Goal: Check status: Check status

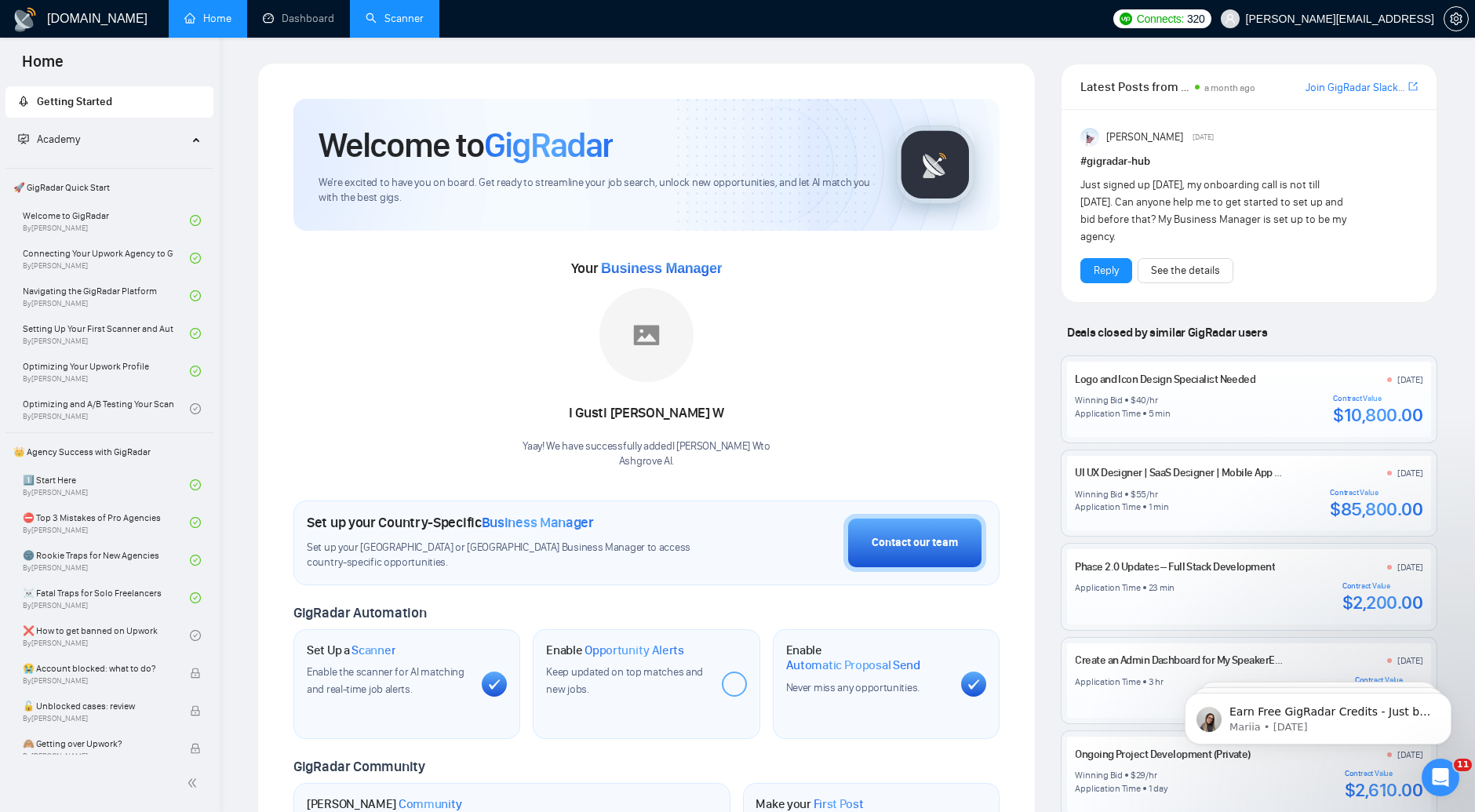
click at [423, 20] on link "Scanner" at bounding box center [394, 18] width 58 height 13
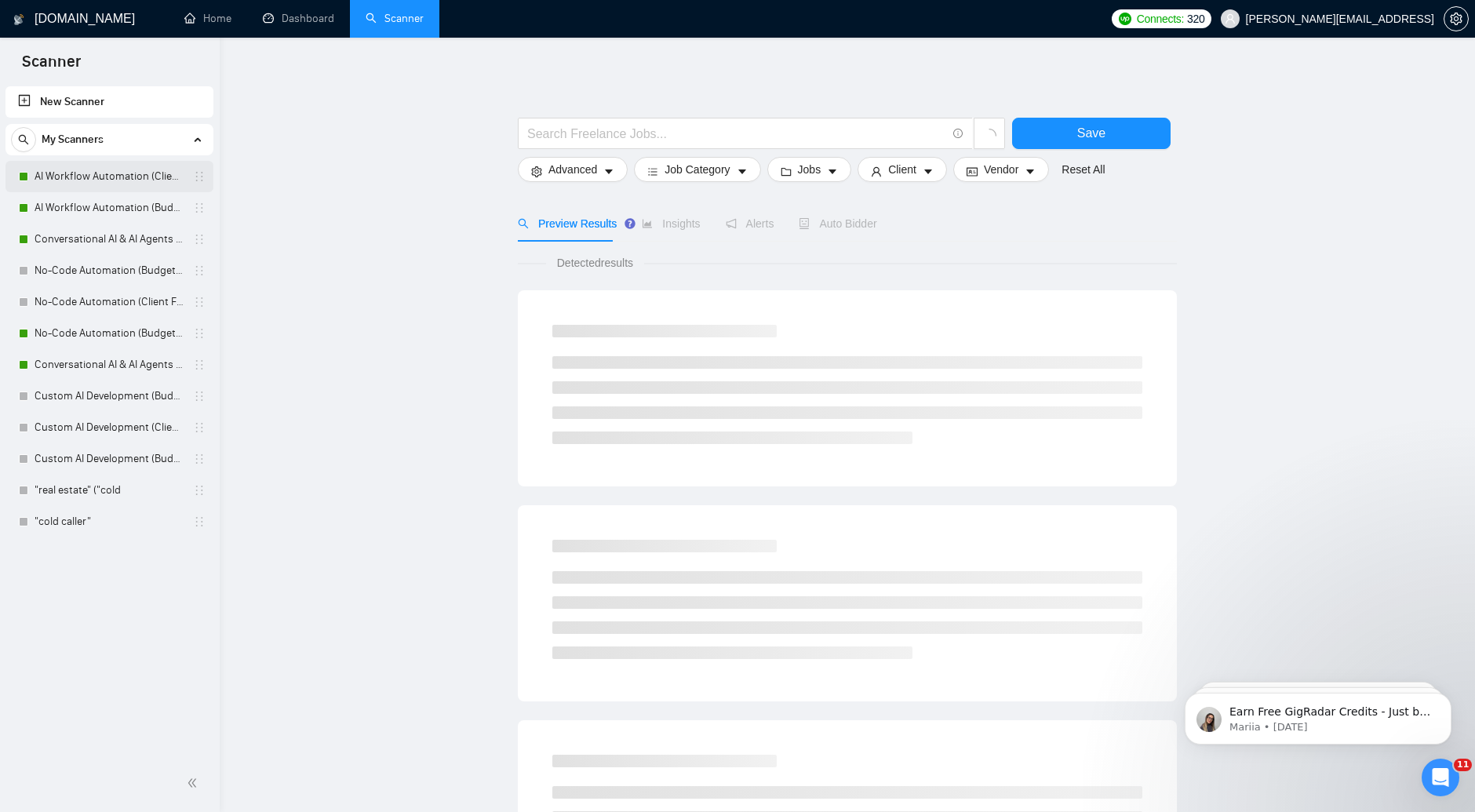
click at [107, 183] on link "AI Workflow Automation (Client Filters)" at bounding box center [109, 177] width 149 height 32
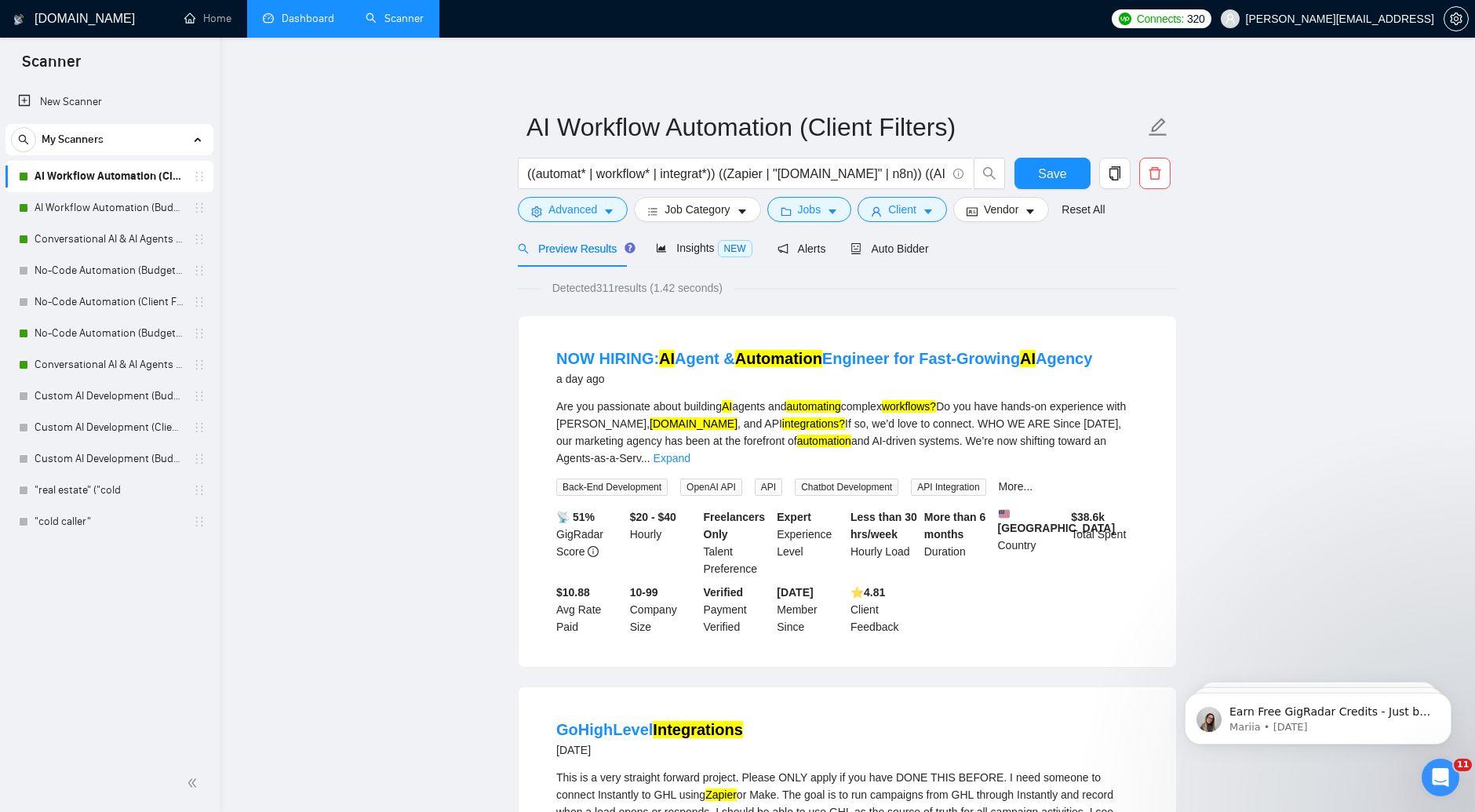
click at [300, 19] on link "Dashboard" at bounding box center [299, 18] width 71 height 13
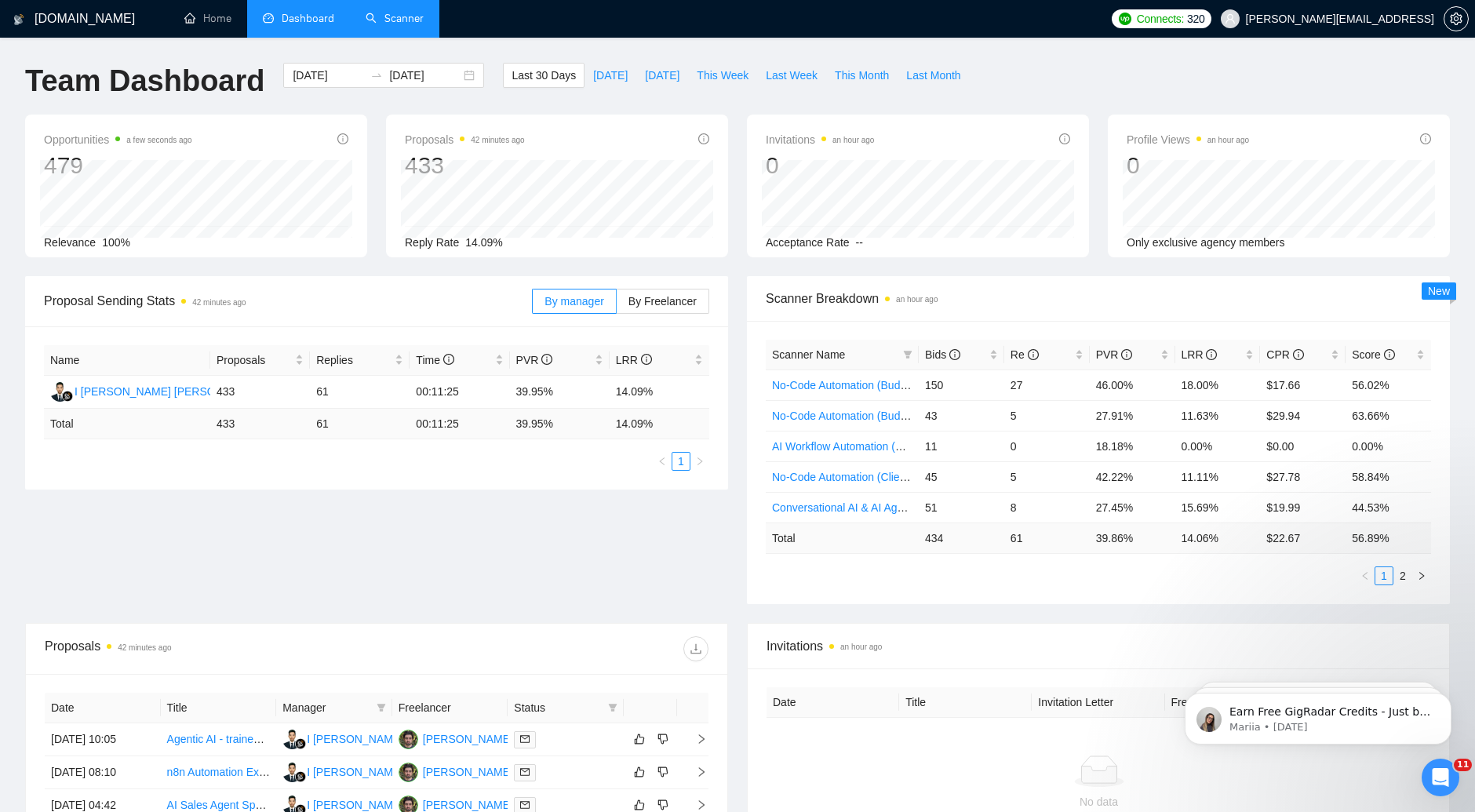
click at [419, 12] on link "Scanner" at bounding box center [394, 18] width 58 height 13
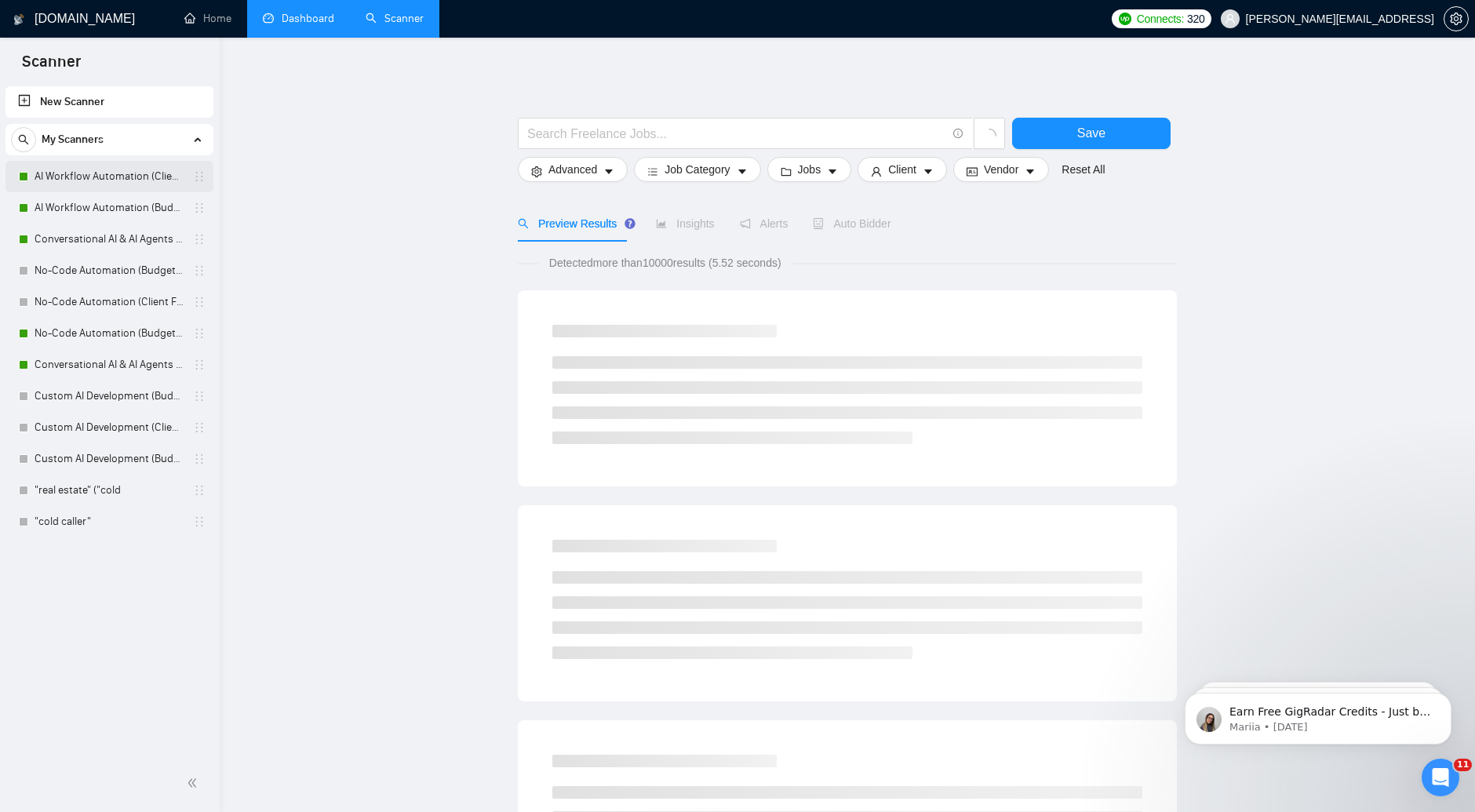
click at [136, 169] on link "AI Workflow Automation (Client Filters)" at bounding box center [109, 177] width 149 height 32
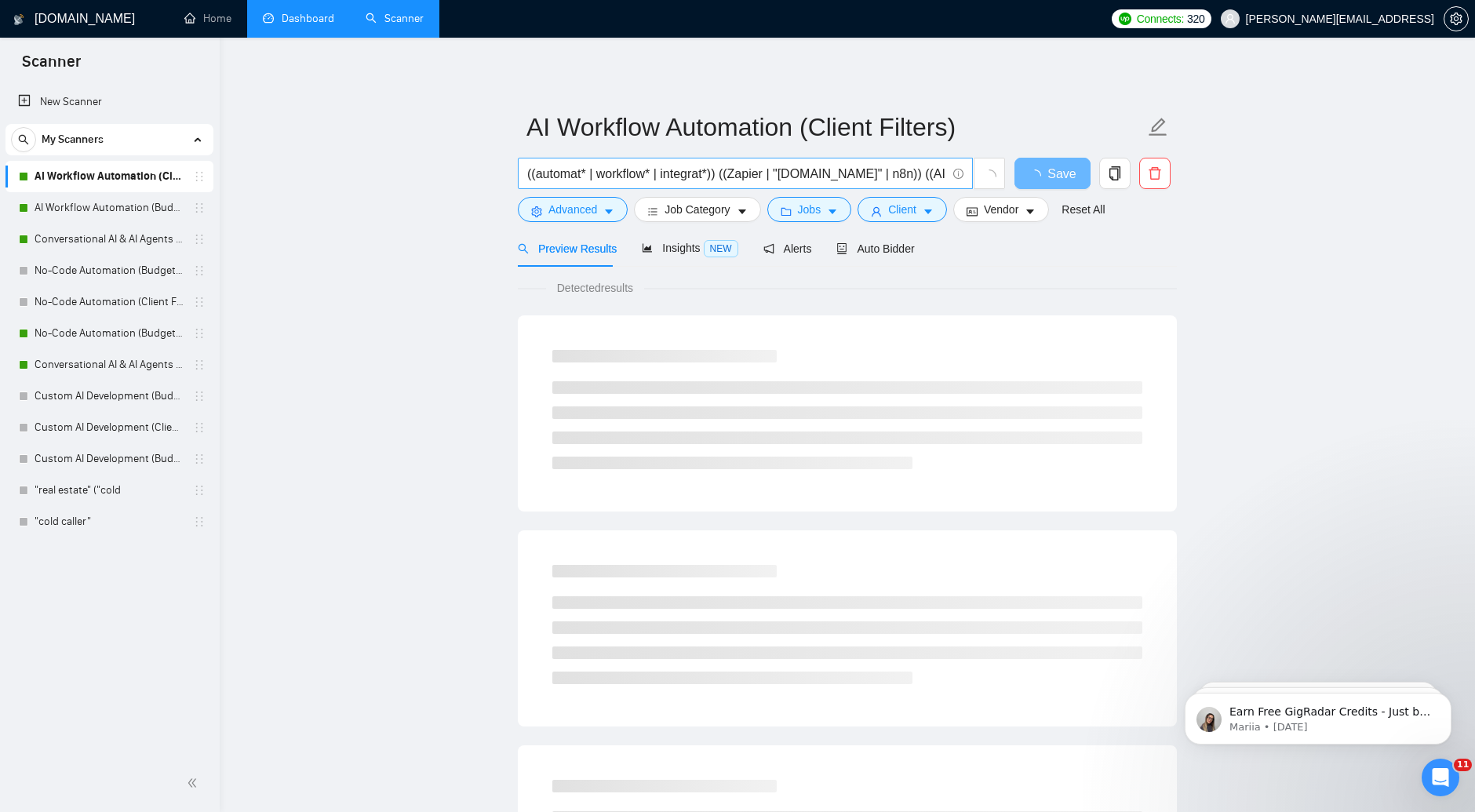
click at [653, 170] on input "((automat* | workflow* | integrat*)) ((Zapier | "[DOMAIN_NAME]" | n8n)) ((AI | …" at bounding box center [736, 174] width 419 height 20
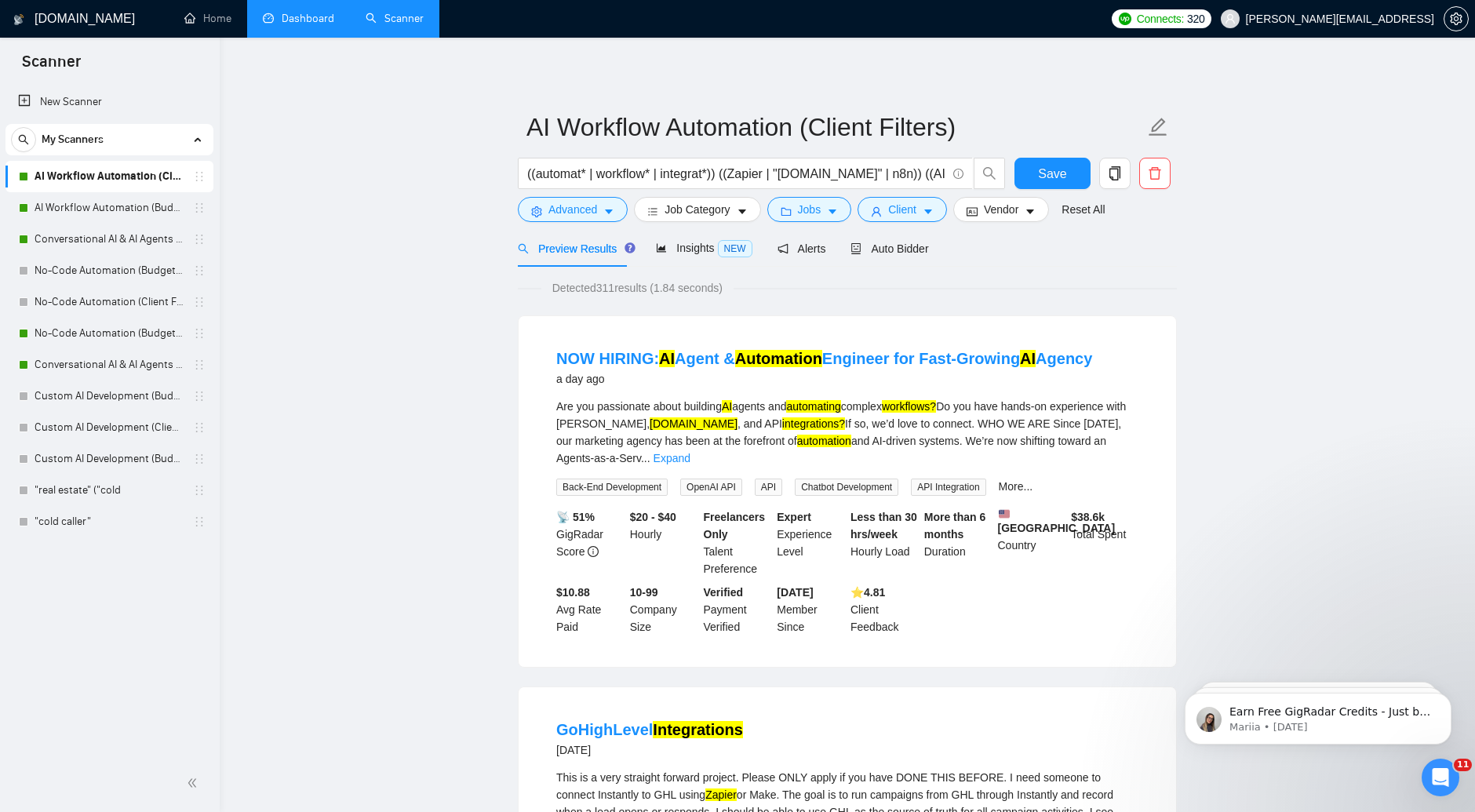
click at [276, 25] on link "Dashboard" at bounding box center [299, 18] width 71 height 13
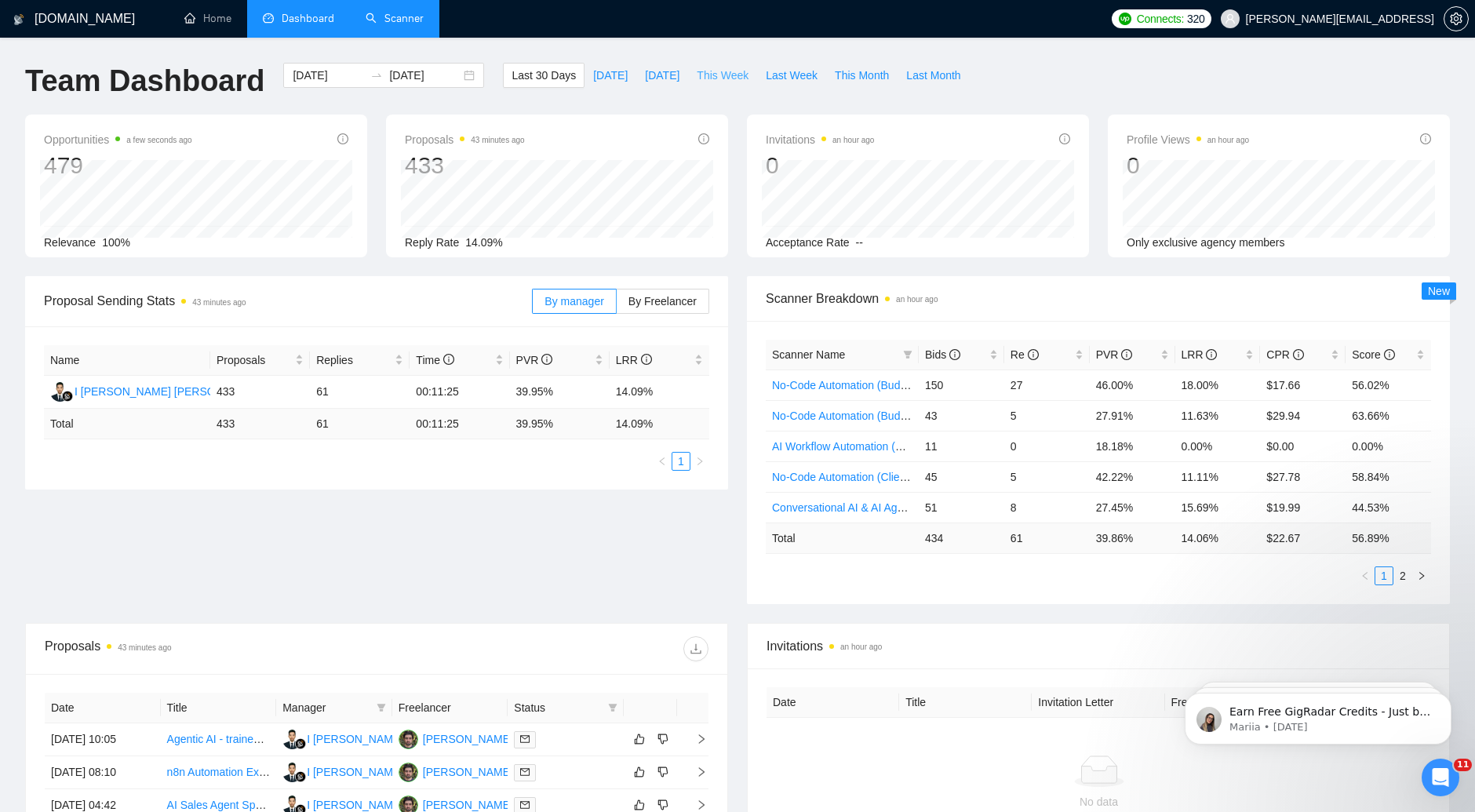
click at [717, 81] on span "This Week" at bounding box center [723, 75] width 52 height 17
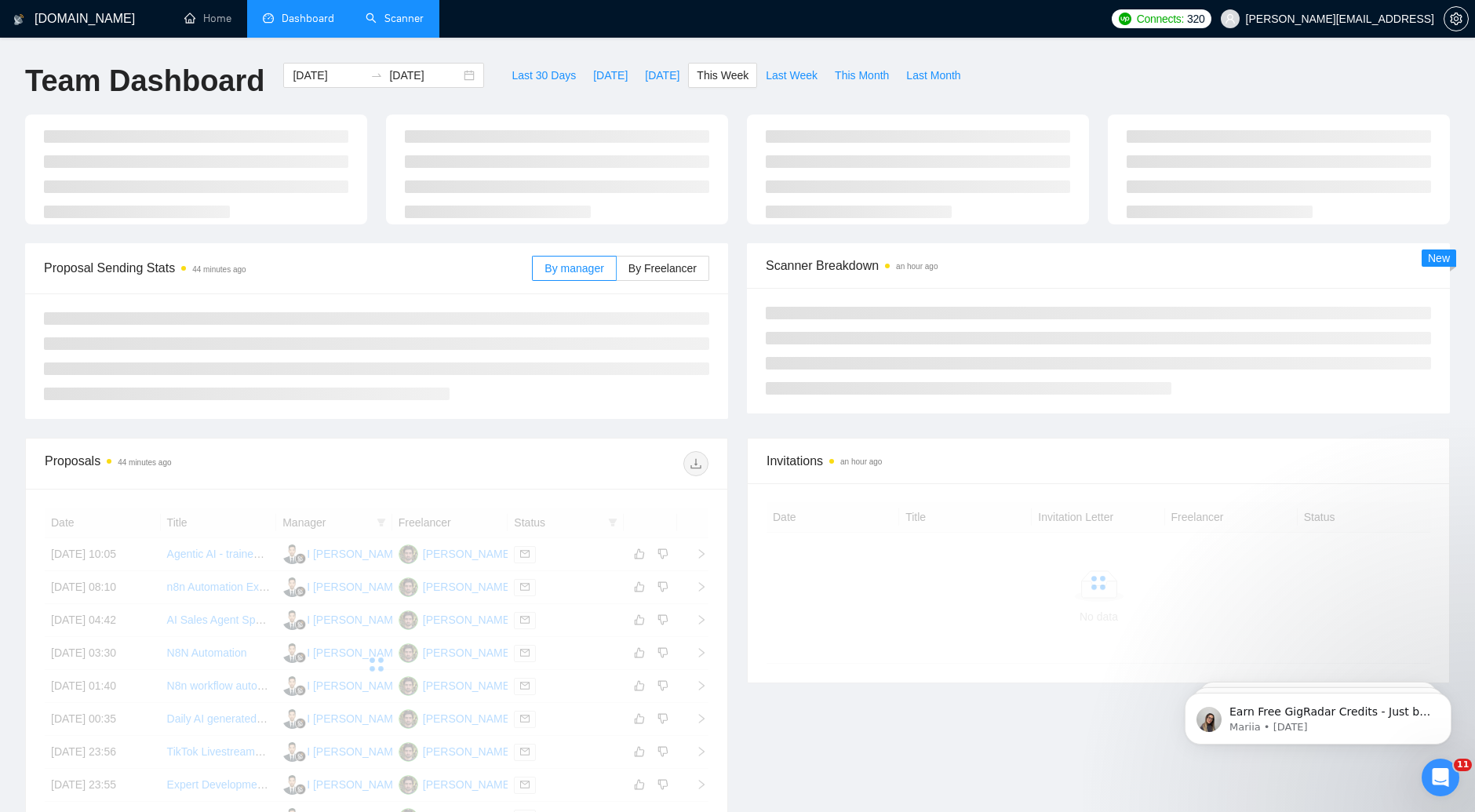
type input "[DATE]"
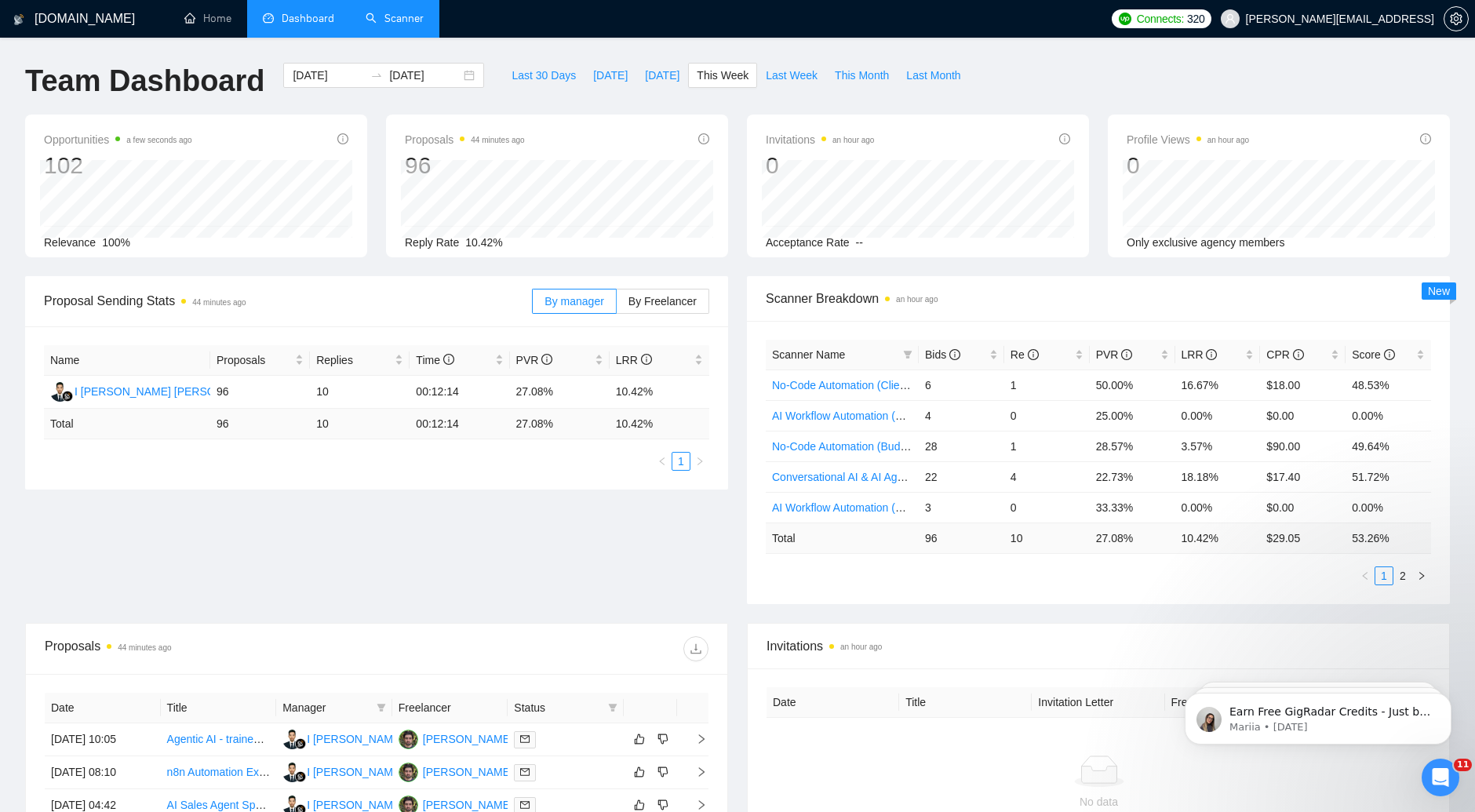
click at [1008, 70] on div "Team Dashboard [DATE] [DATE] Last 30 Days [DATE] [DATE] This Week Last Week Thi…" at bounding box center [737, 88] width 1443 height 52
click at [1423, 577] on icon "right" at bounding box center [1421, 576] width 9 height 9
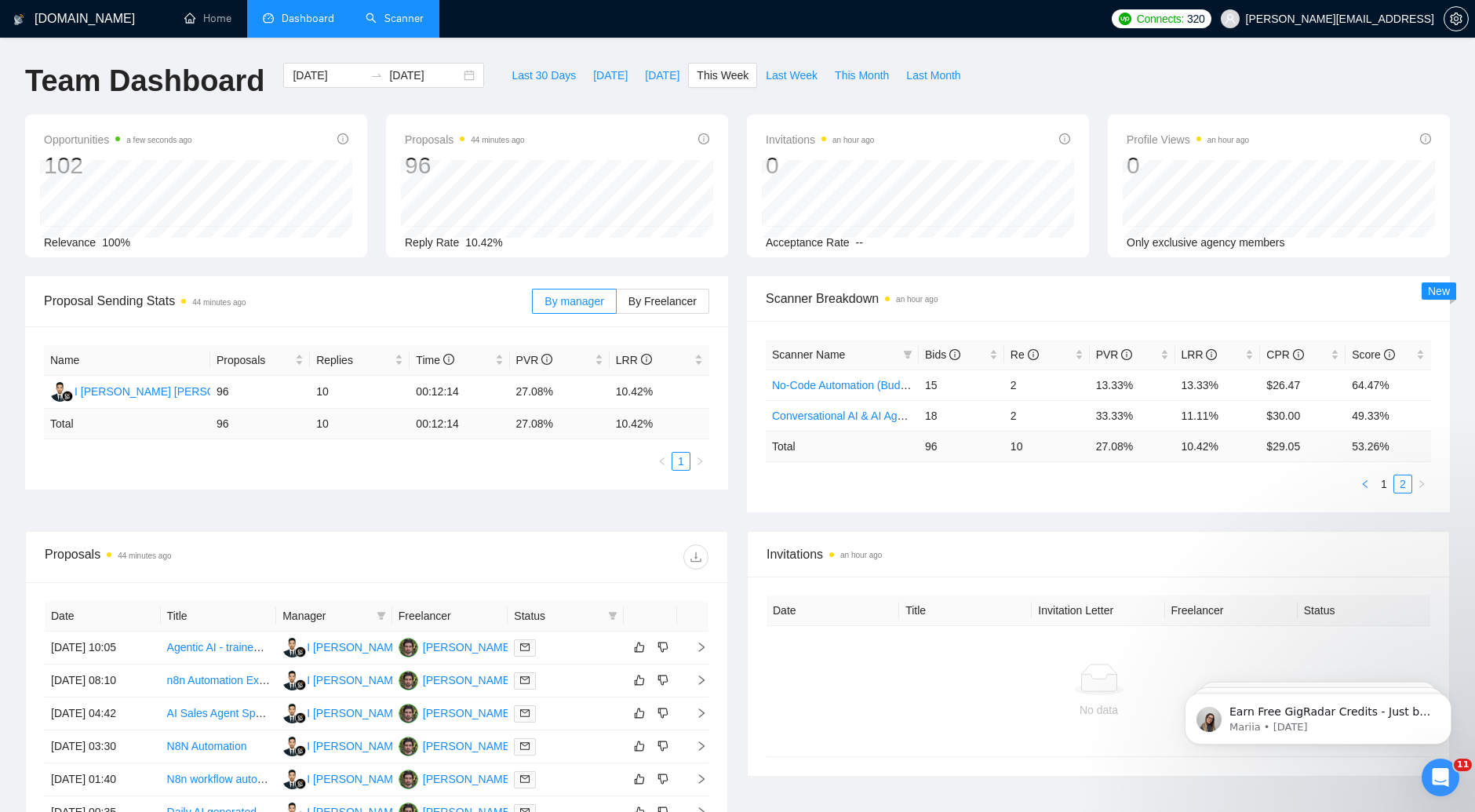
click at [1368, 489] on button "button" at bounding box center [1365, 484] width 19 height 19
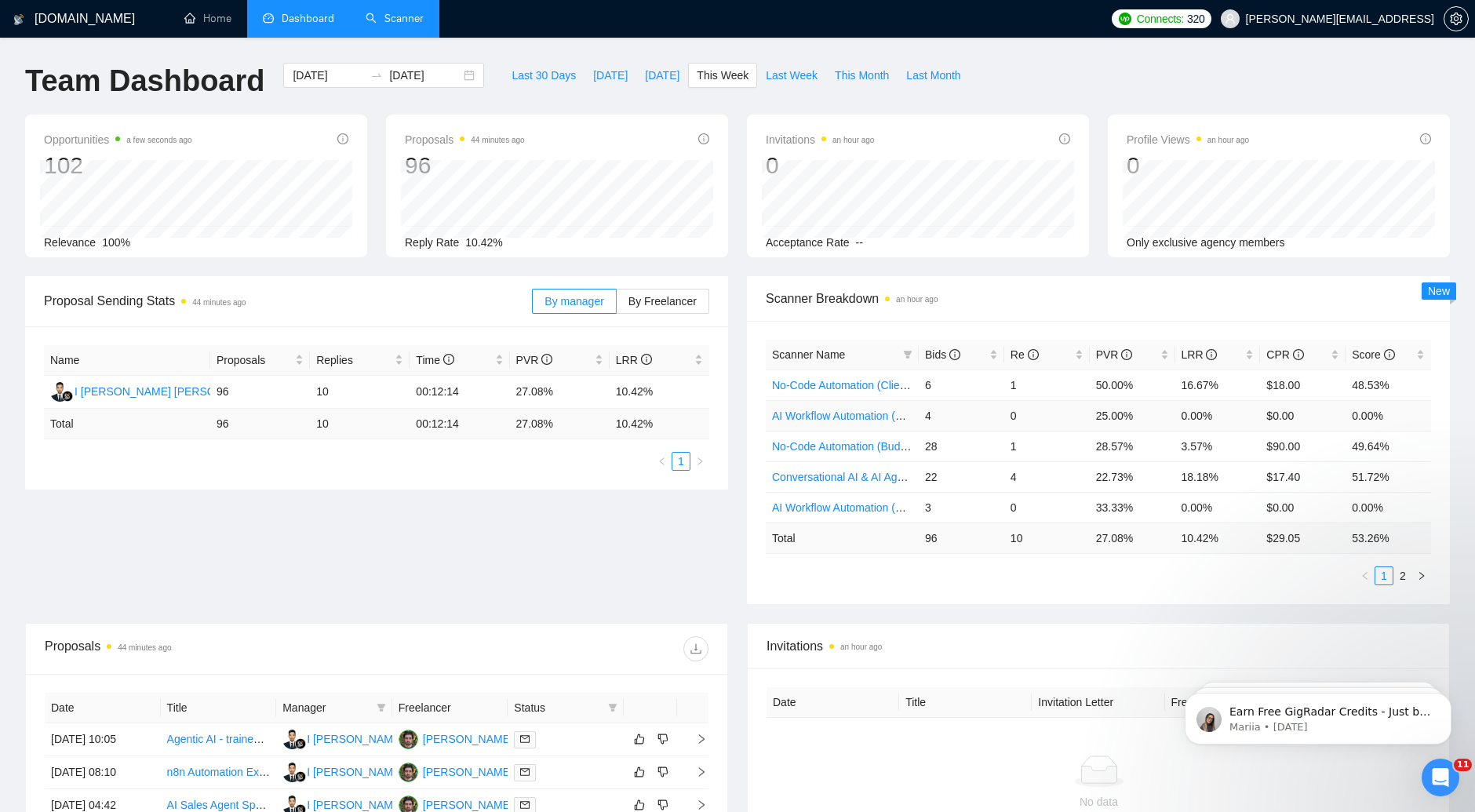
click at [874, 422] on td "AI Workflow Automation (Client Filters)" at bounding box center [842, 415] width 153 height 31
click at [882, 419] on link "AI Workflow Automation (Client Filters)" at bounding box center [865, 415] width 187 height 13
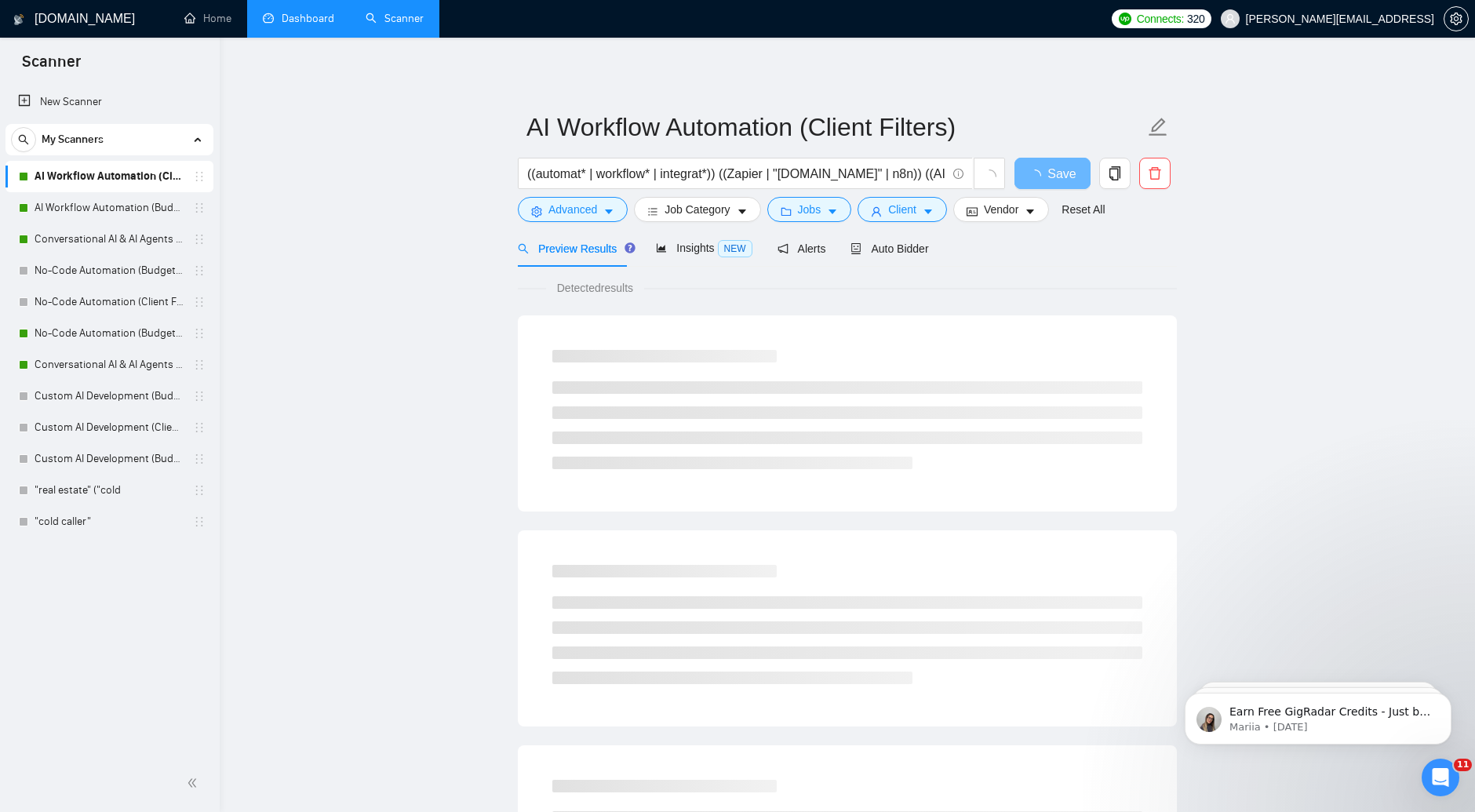
click at [291, 17] on link "Dashboard" at bounding box center [299, 18] width 71 height 13
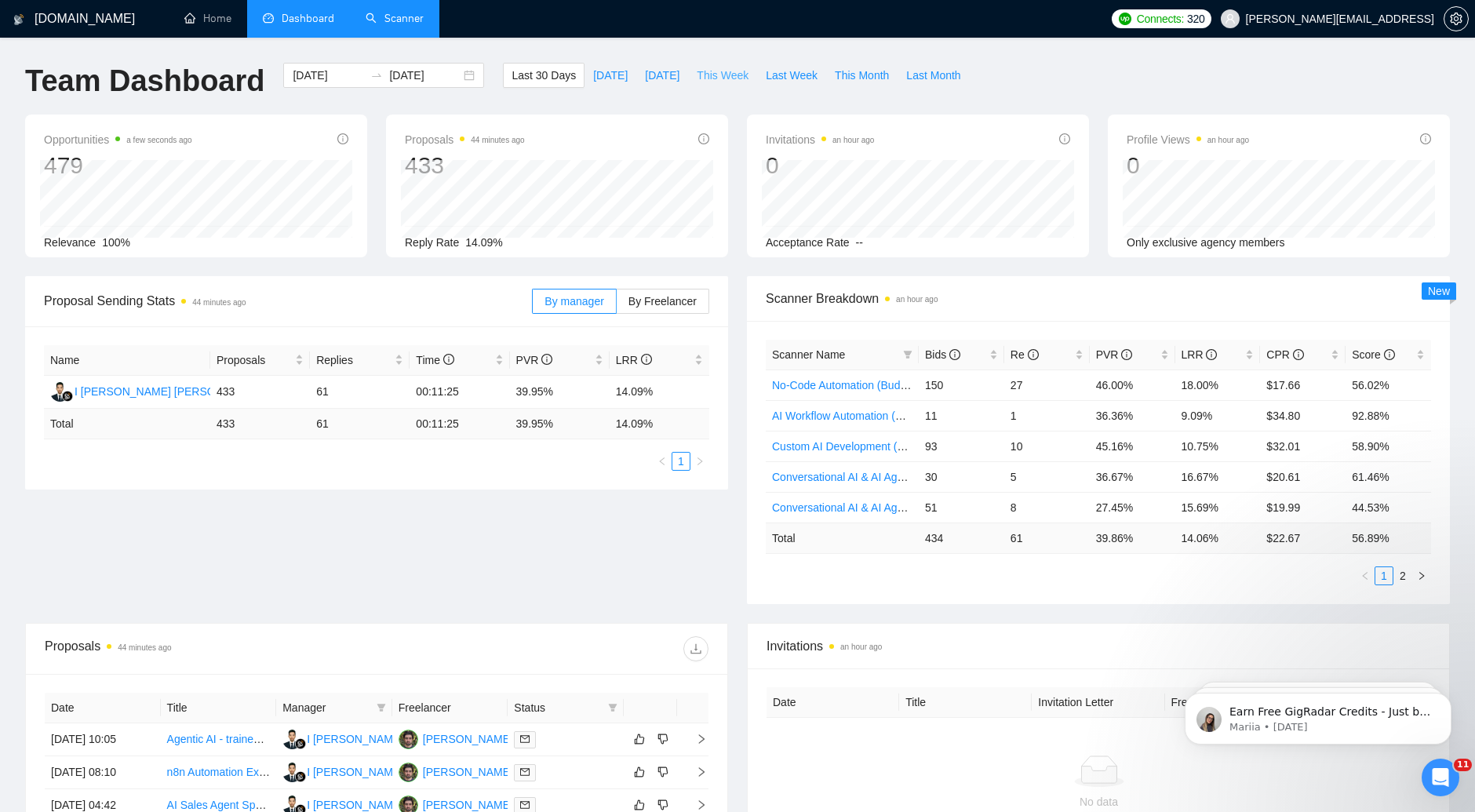
click at [709, 72] on span "This Week" at bounding box center [723, 75] width 52 height 17
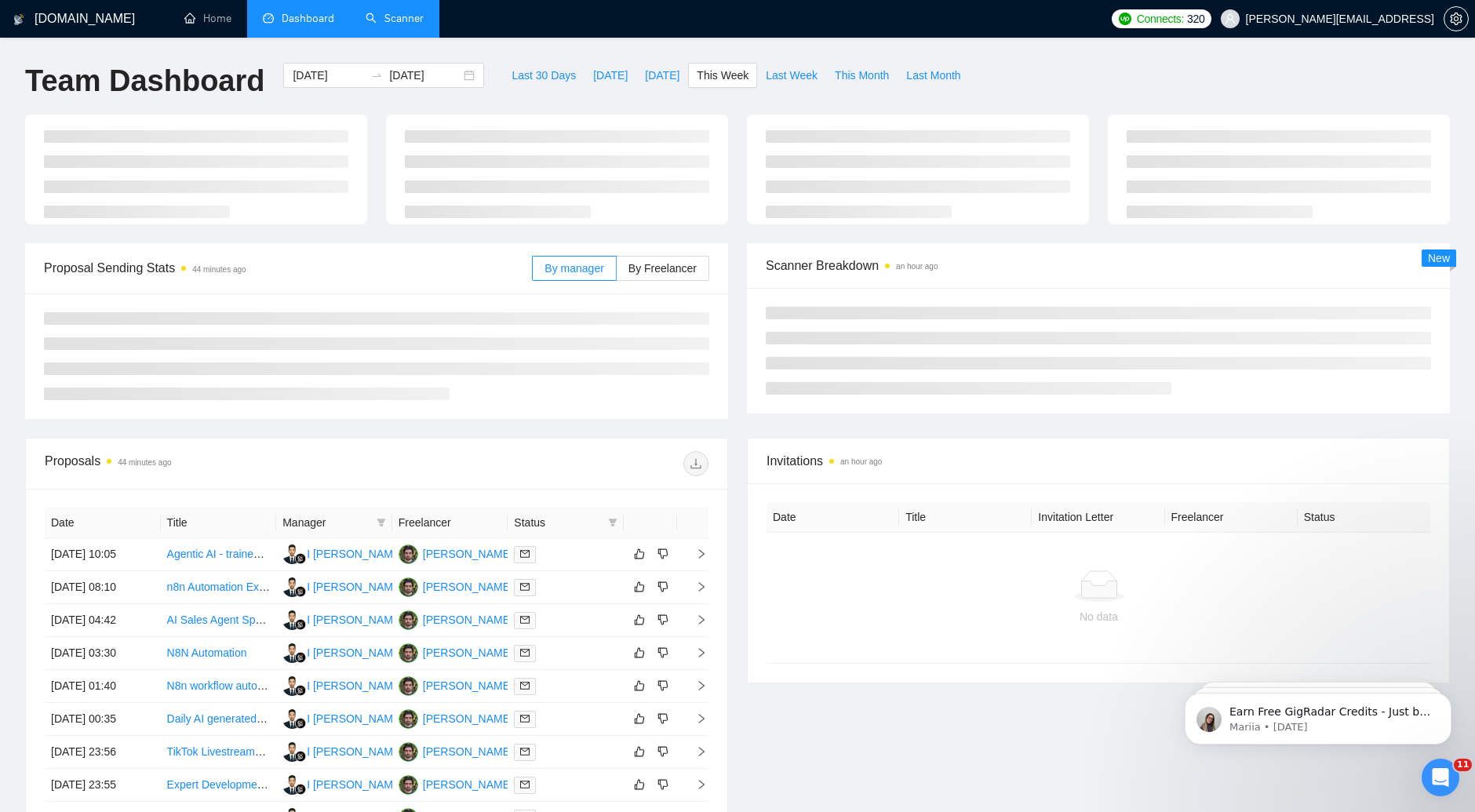
type input "[DATE]"
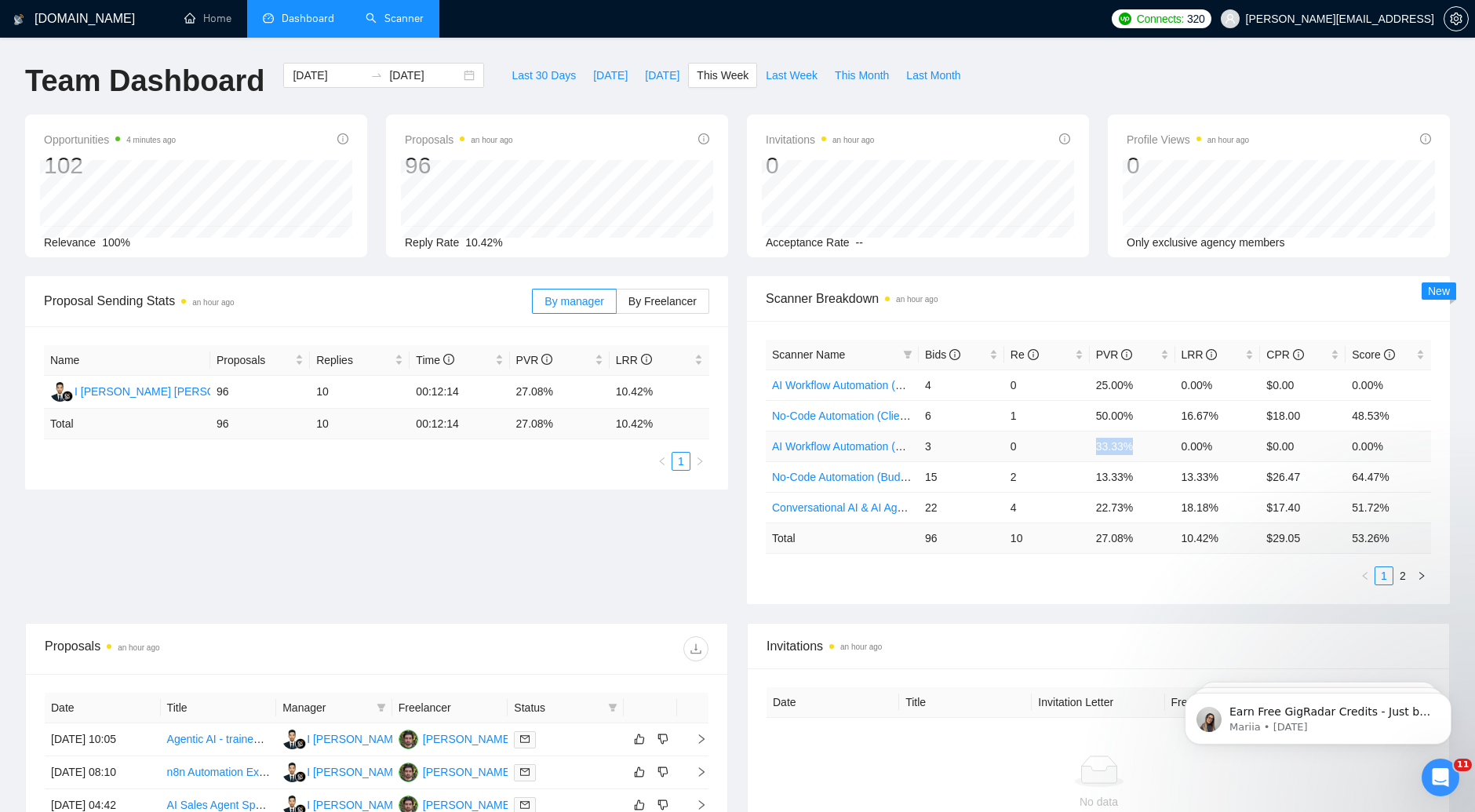
drag, startPoint x: 1093, startPoint y: 446, endPoint x: 1141, endPoint y: 447, distance: 48.0
click at [1141, 447] on td "33.33%" at bounding box center [1132, 445] width 85 height 31
copy td "33.33%"
drag, startPoint x: 1183, startPoint y: 444, endPoint x: 1459, endPoint y: 463, distance: 276.7
click at [1232, 450] on td "0.00%" at bounding box center [1217, 445] width 85 height 31
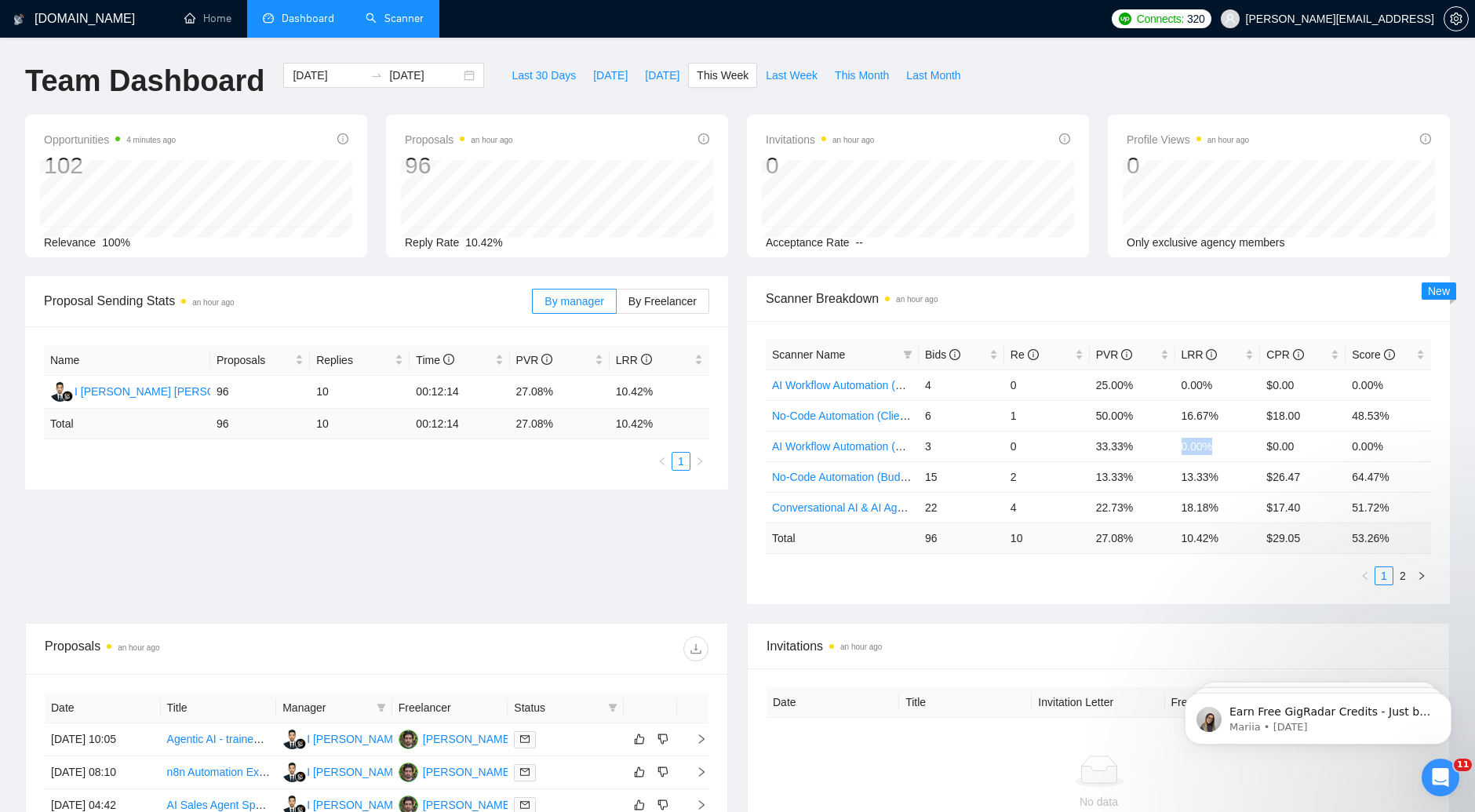
copy td "0.00%"
drag, startPoint x: 1325, startPoint y: 441, endPoint x: 1225, endPoint y: 451, distance: 100.5
click at [1225, 451] on tr "AI Workflow Automation (Budget Filters) 3 0 33.33% 0.00% $0.00 0.00%" at bounding box center [1098, 445] width 665 height 31
copy tr "$0.00"
click at [418, 17] on link "Scanner" at bounding box center [394, 18] width 58 height 13
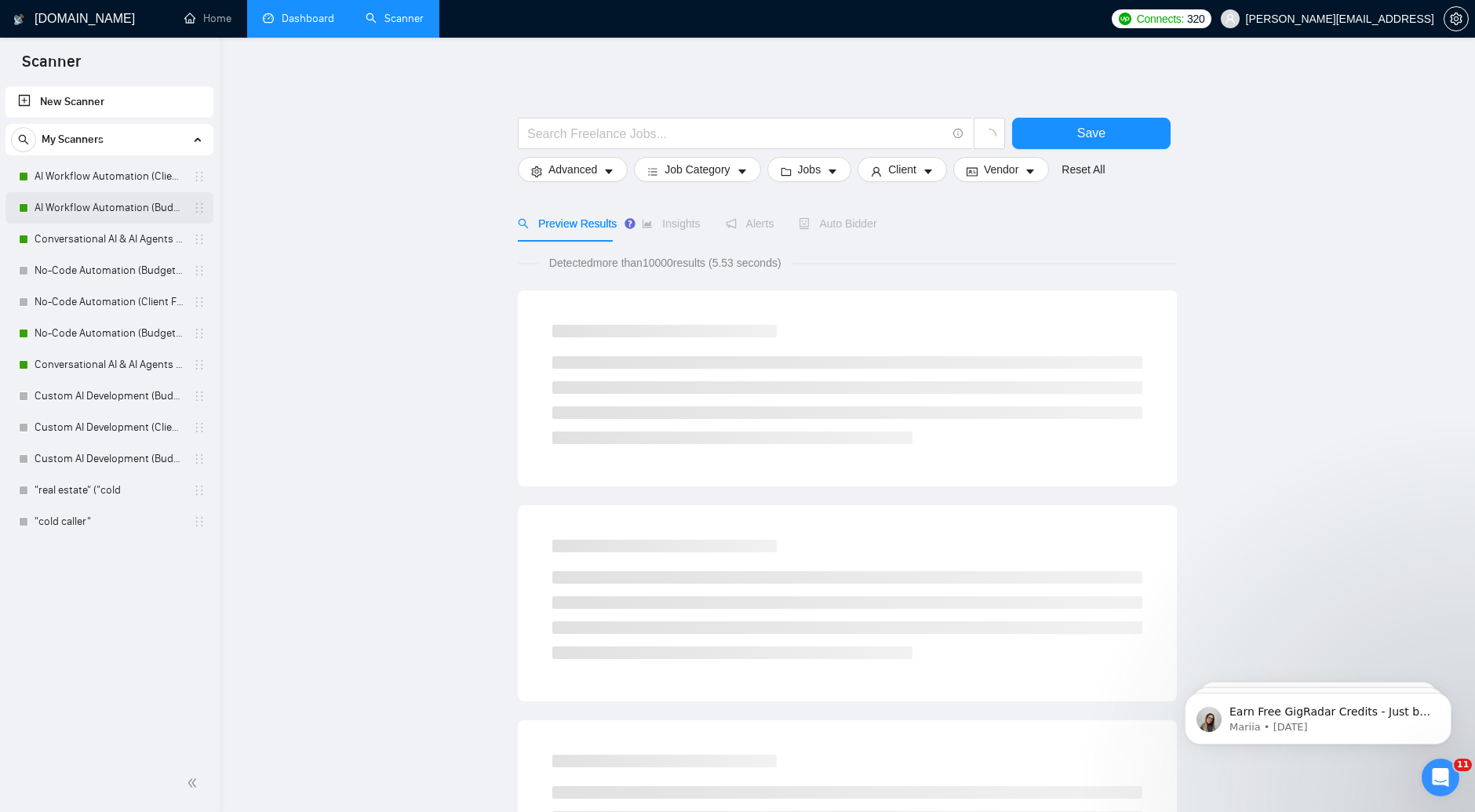
click at [145, 212] on link "AI Workflow Automation (Budget Filters)" at bounding box center [109, 208] width 149 height 32
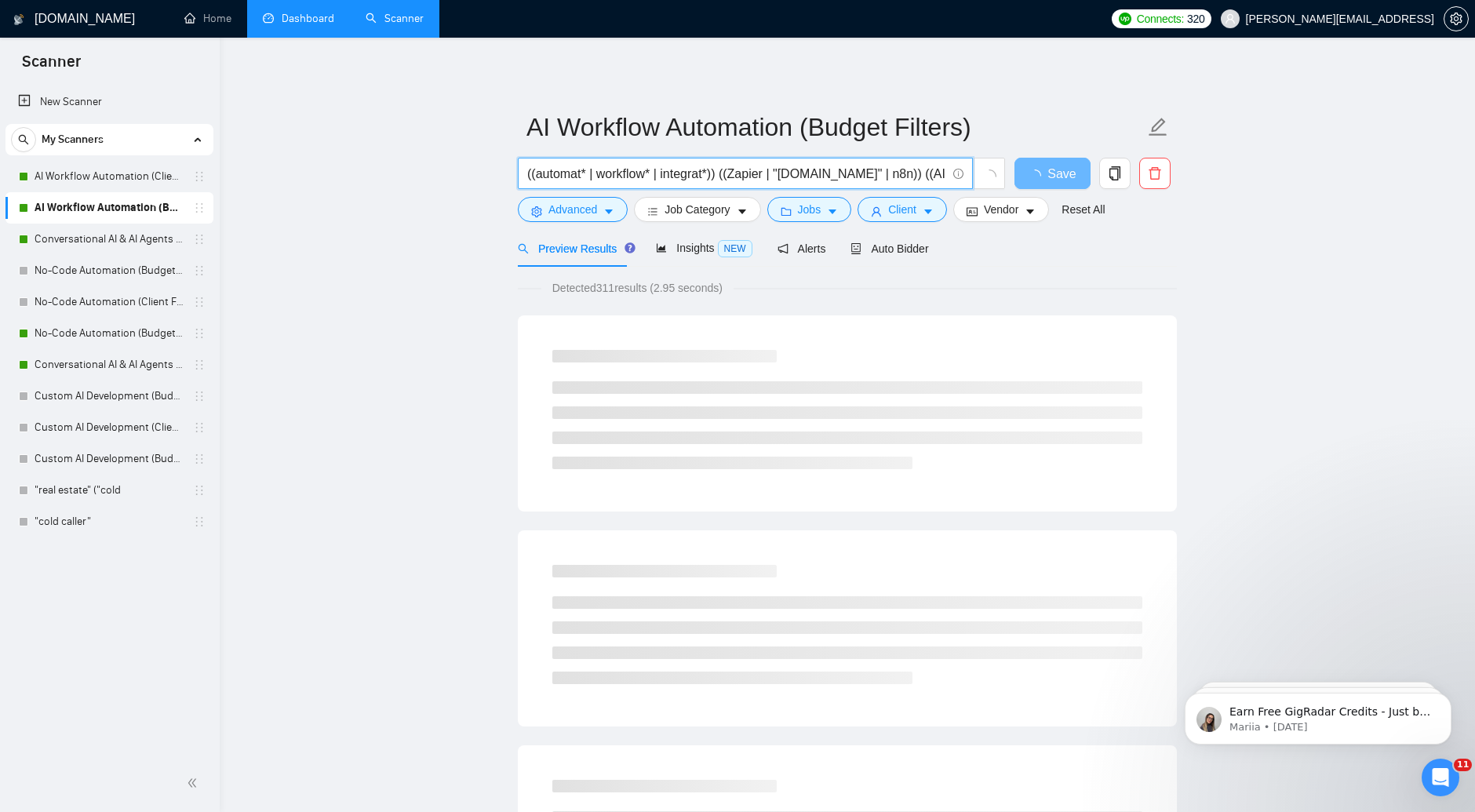
click at [809, 176] on input "((automat* | workflow* | integrat*)) ((Zapier | "[DOMAIN_NAME]" | n8n)) ((AI | …" at bounding box center [736, 174] width 419 height 20
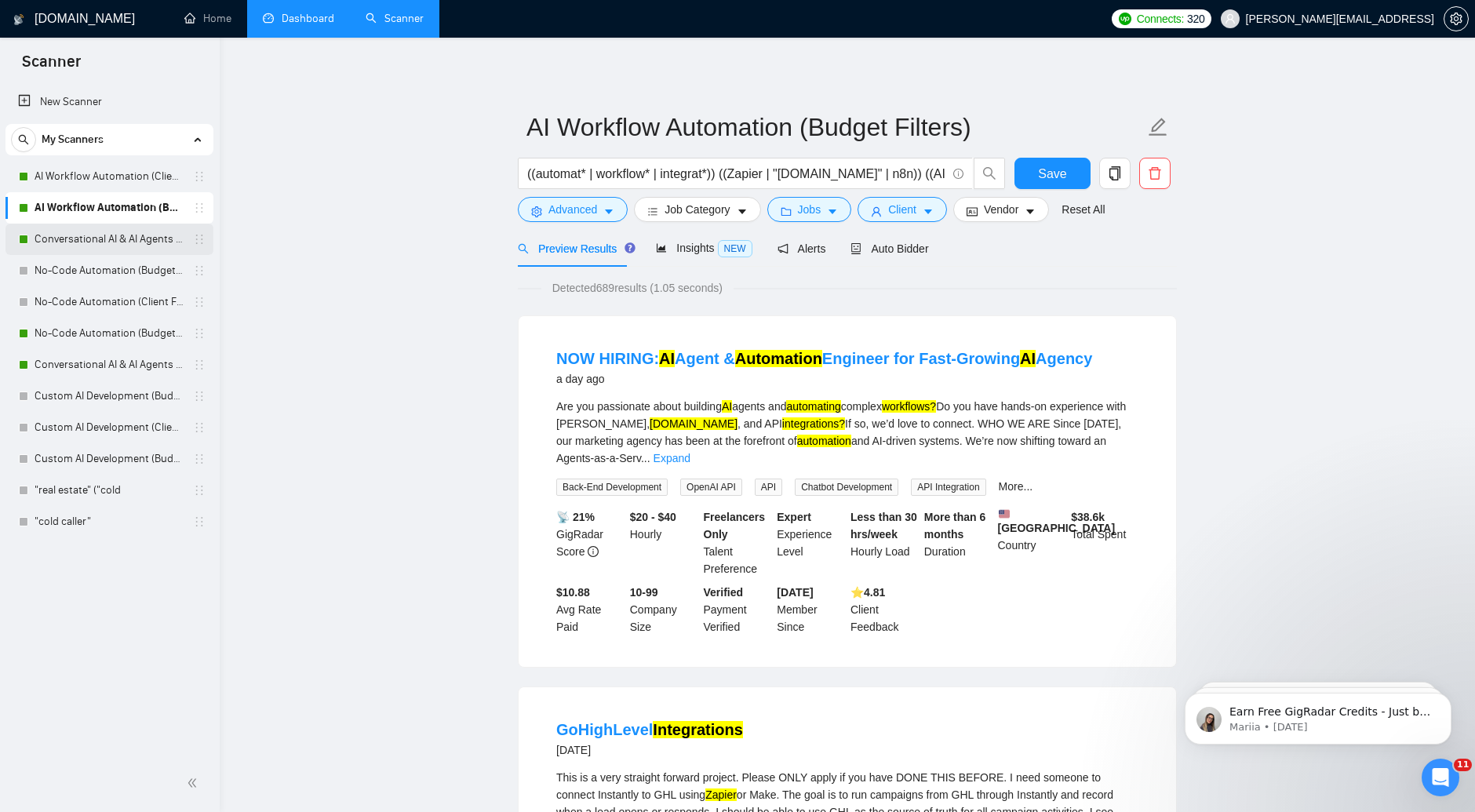
click at [152, 242] on link "Conversational AI & AI Agents (Client Filters)" at bounding box center [109, 239] width 149 height 32
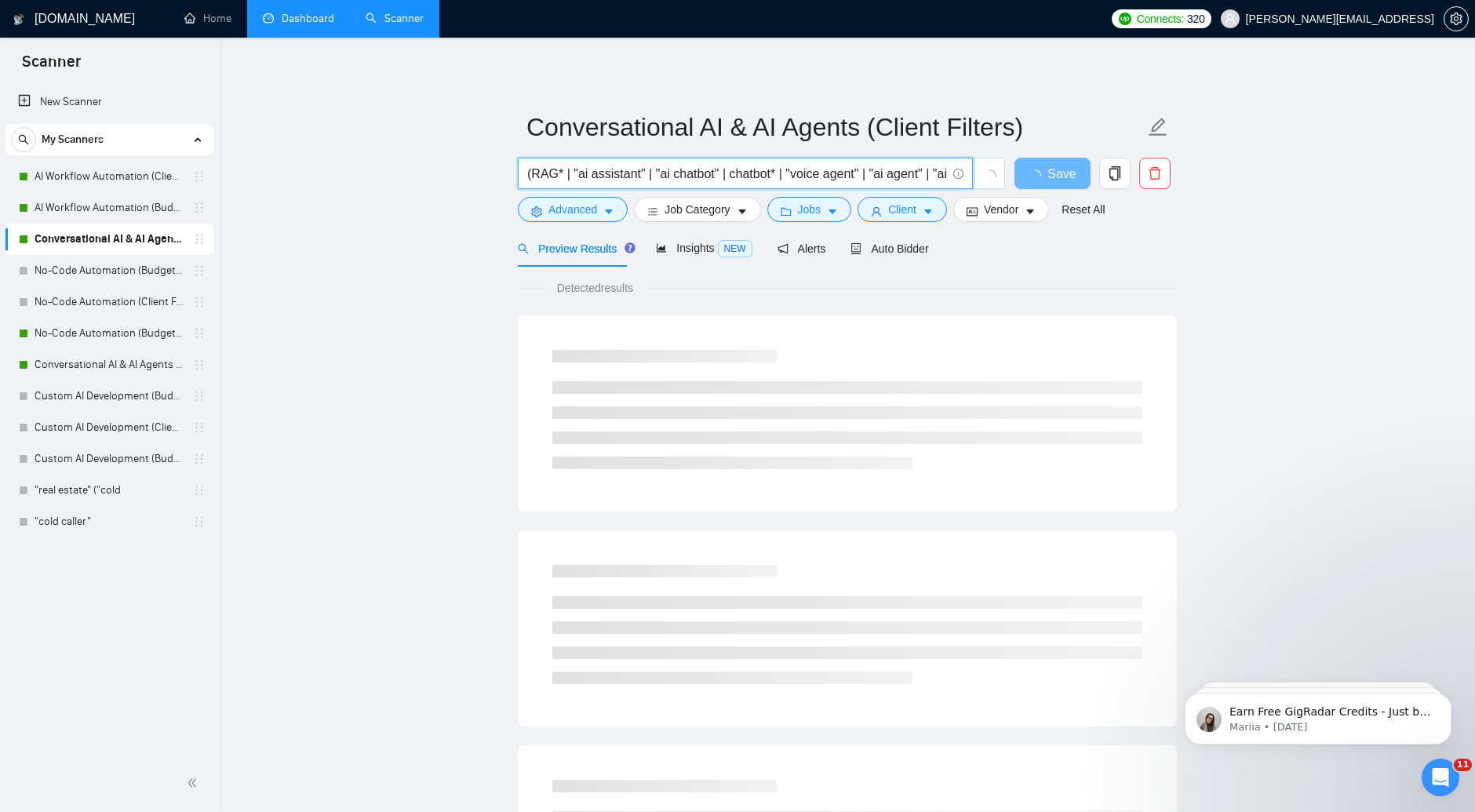
click at [668, 172] on input "(RAG* | "ai assistant" | "ai chatbot" | chatbot* | "voice agent" | "ai agent" |…" at bounding box center [736, 174] width 419 height 20
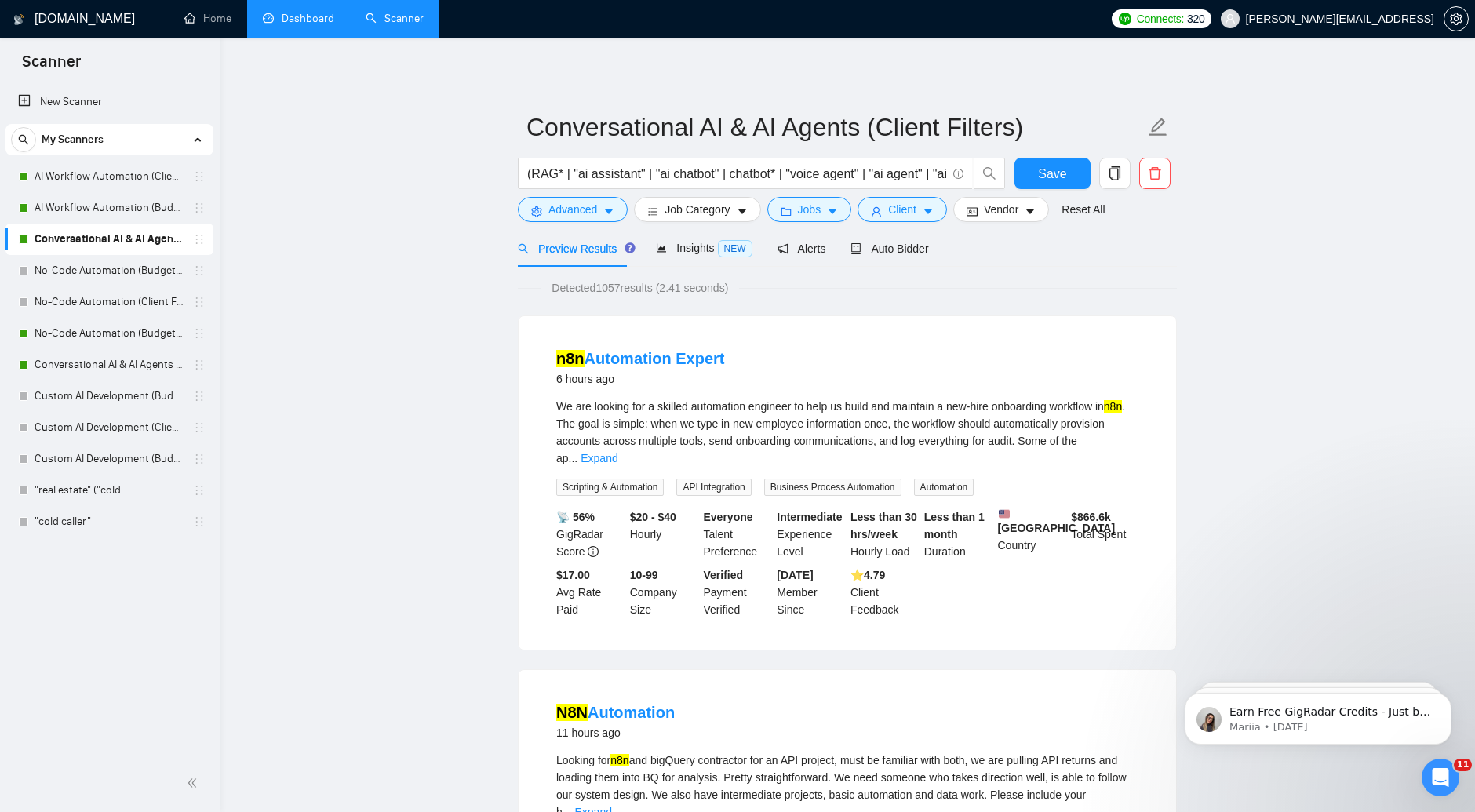
click at [306, 14] on link "Dashboard" at bounding box center [299, 18] width 71 height 13
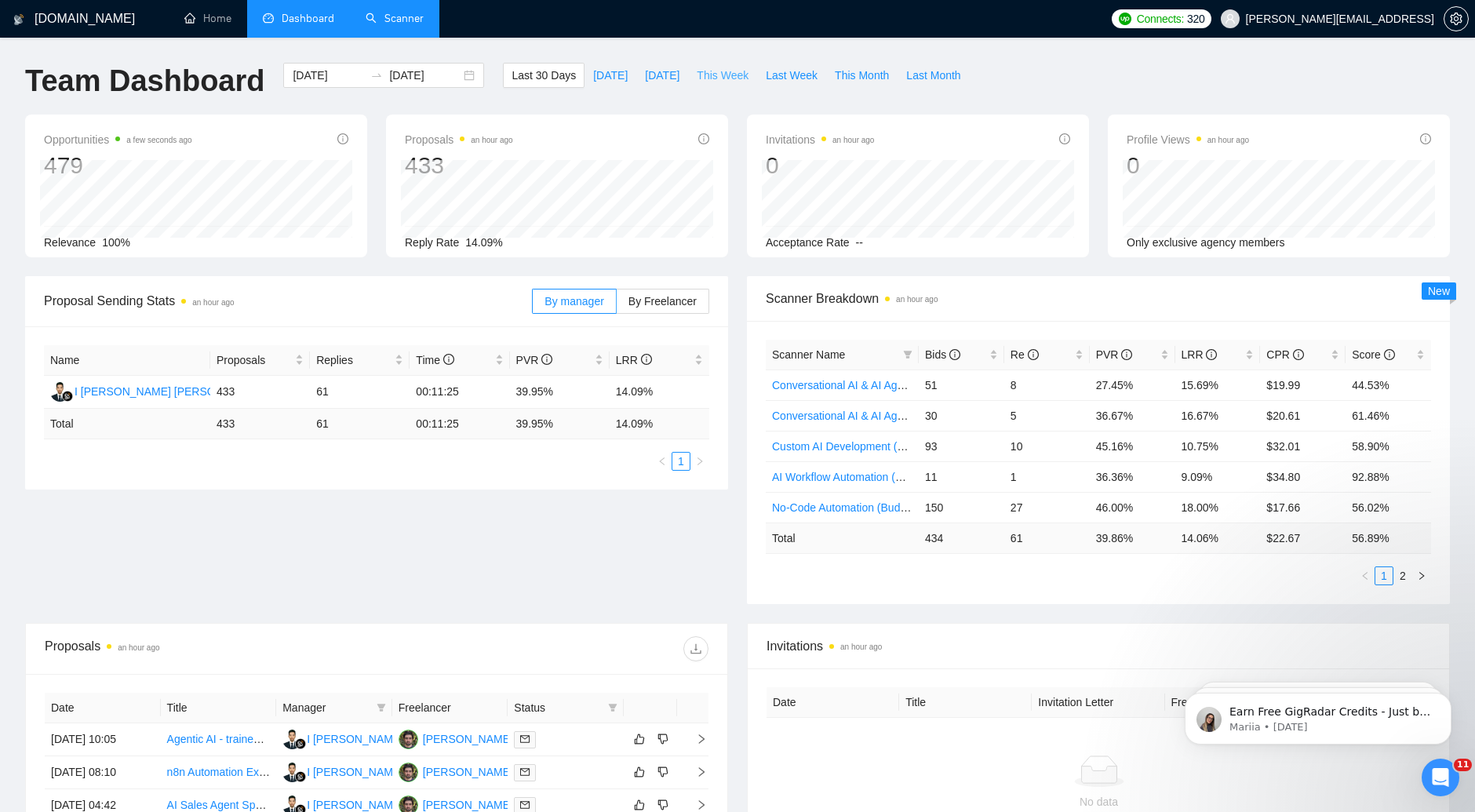
click at [703, 75] on span "This Week" at bounding box center [723, 75] width 52 height 17
type input "[DATE]"
click at [890, 474] on link "Conversational AI & AI Agents (Client Filters)" at bounding box center [880, 477] width 217 height 13
click at [721, 81] on span "This Week" at bounding box center [723, 75] width 52 height 17
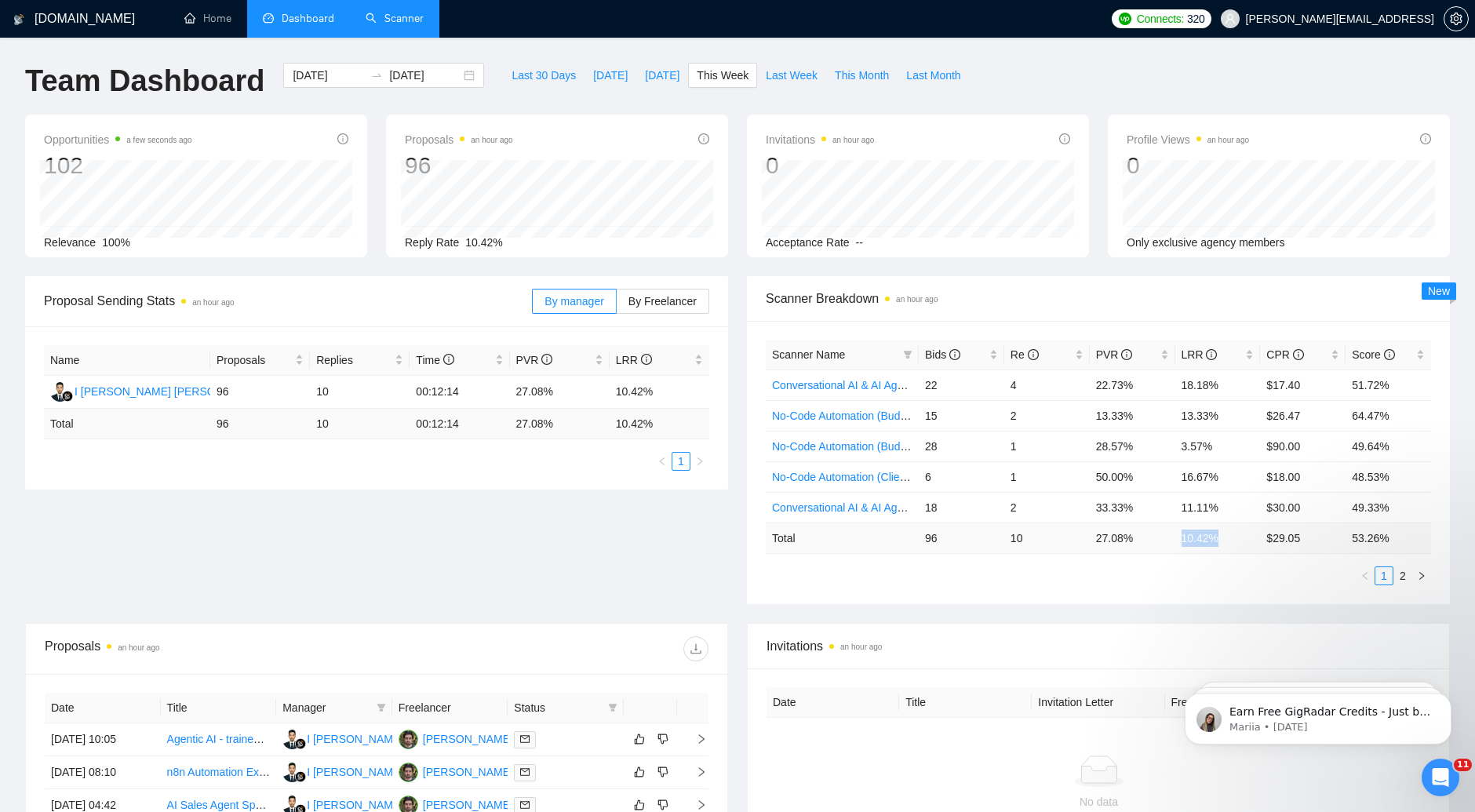
drag, startPoint x: 1176, startPoint y: 539, endPoint x: 1224, endPoint y: 536, distance: 48.1
click at [1224, 536] on td "10.42 %" at bounding box center [1217, 537] width 85 height 31
copy td "10.42 %"
drag, startPoint x: 1100, startPoint y: 536, endPoint x: 1165, endPoint y: 536, distance: 65.0
click at [1165, 536] on tr "Total 96 10 27.08 % 10.42 % $ 29.05 53.26 %" at bounding box center [1098, 537] width 665 height 31
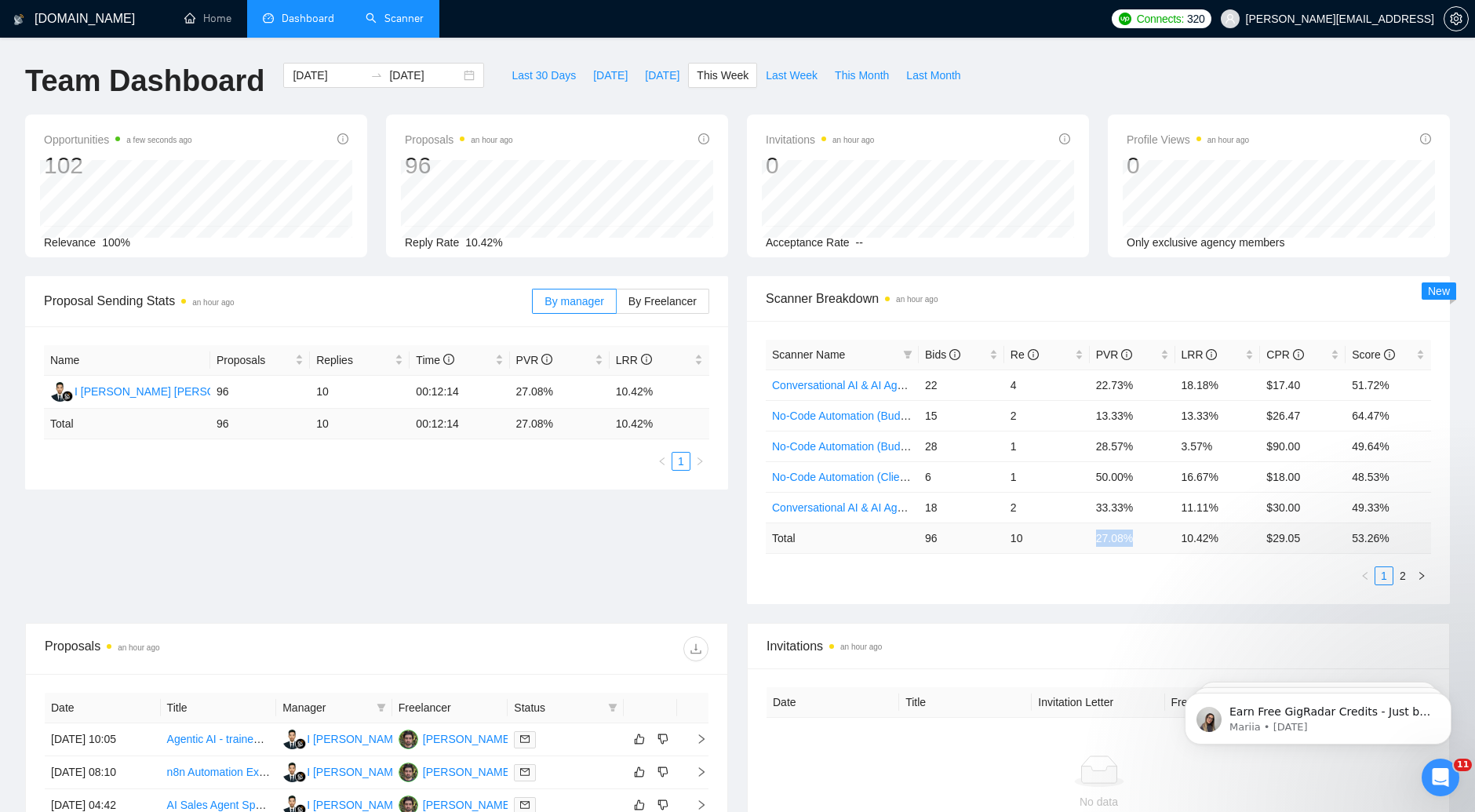
copy tr "27.08 %"
drag, startPoint x: 1174, startPoint y: 505, endPoint x: 1248, endPoint y: 510, distance: 74.2
click at [1248, 510] on td "11.11%" at bounding box center [1217, 507] width 85 height 31
copy td "11.11%"
drag, startPoint x: 1093, startPoint y: 505, endPoint x: 1135, endPoint y: 506, distance: 42.0
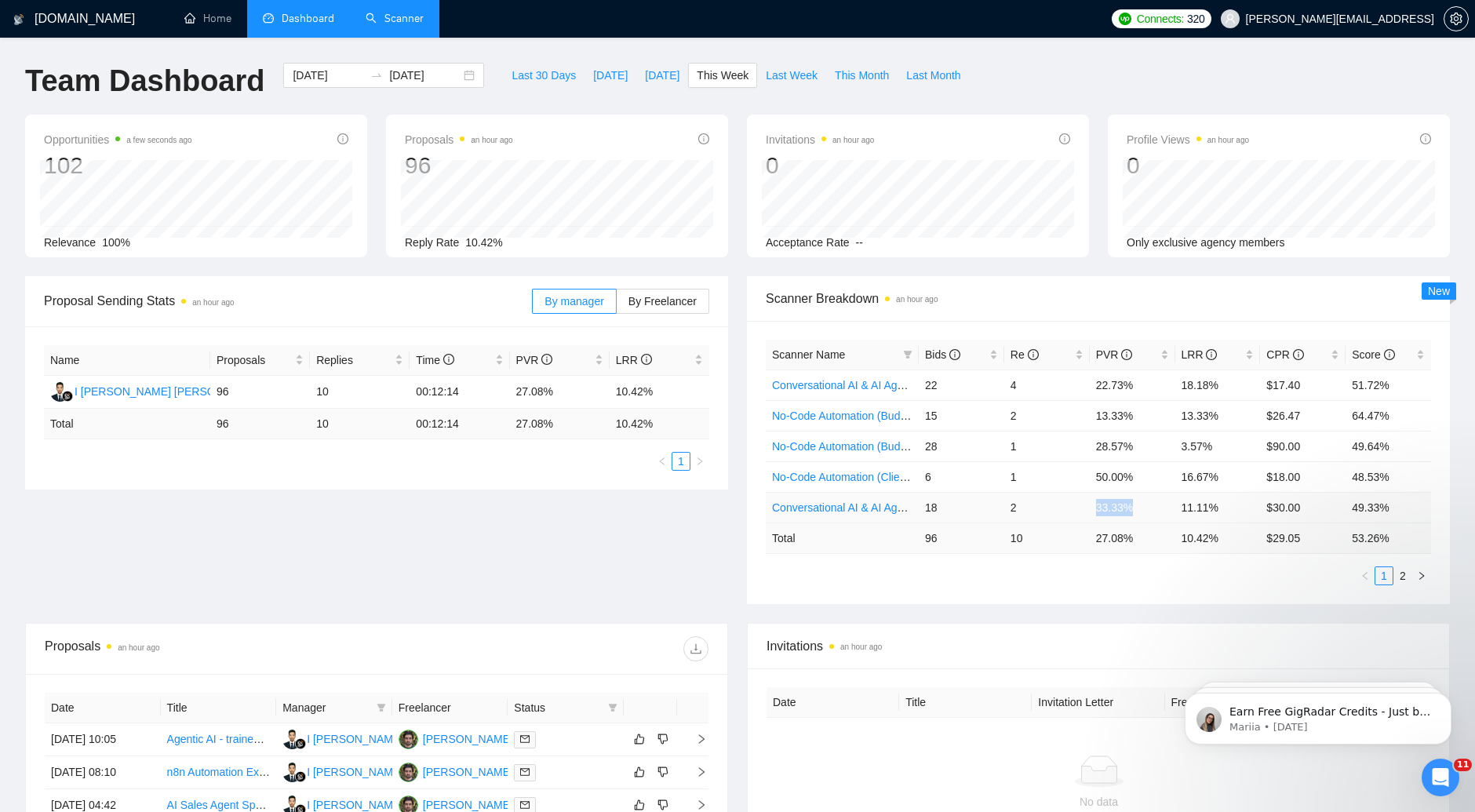
click at [1135, 506] on td "33.33%" at bounding box center [1132, 507] width 85 height 31
copy td "33.33%"
drag, startPoint x: 1257, startPoint y: 502, endPoint x: 1447, endPoint y: 522, distance: 191.0
click at [1326, 509] on tr "Conversational AI & AI Agents (Client Filters) 18 2 33.33% 11.11% $30.00 49.33%" at bounding box center [1098, 507] width 665 height 31
copy tr "$30.00"
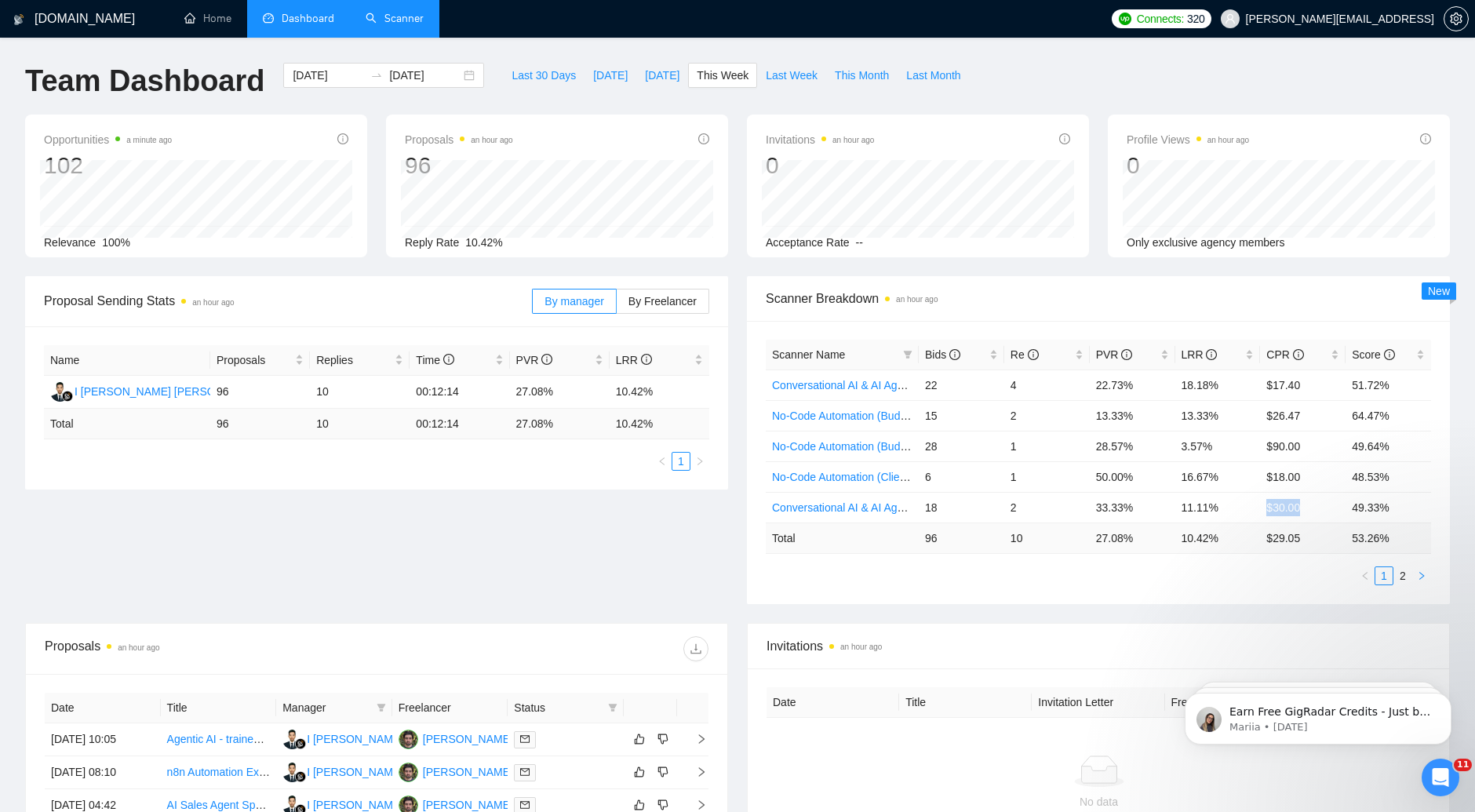
click at [1417, 577] on icon "right" at bounding box center [1421, 576] width 9 height 9
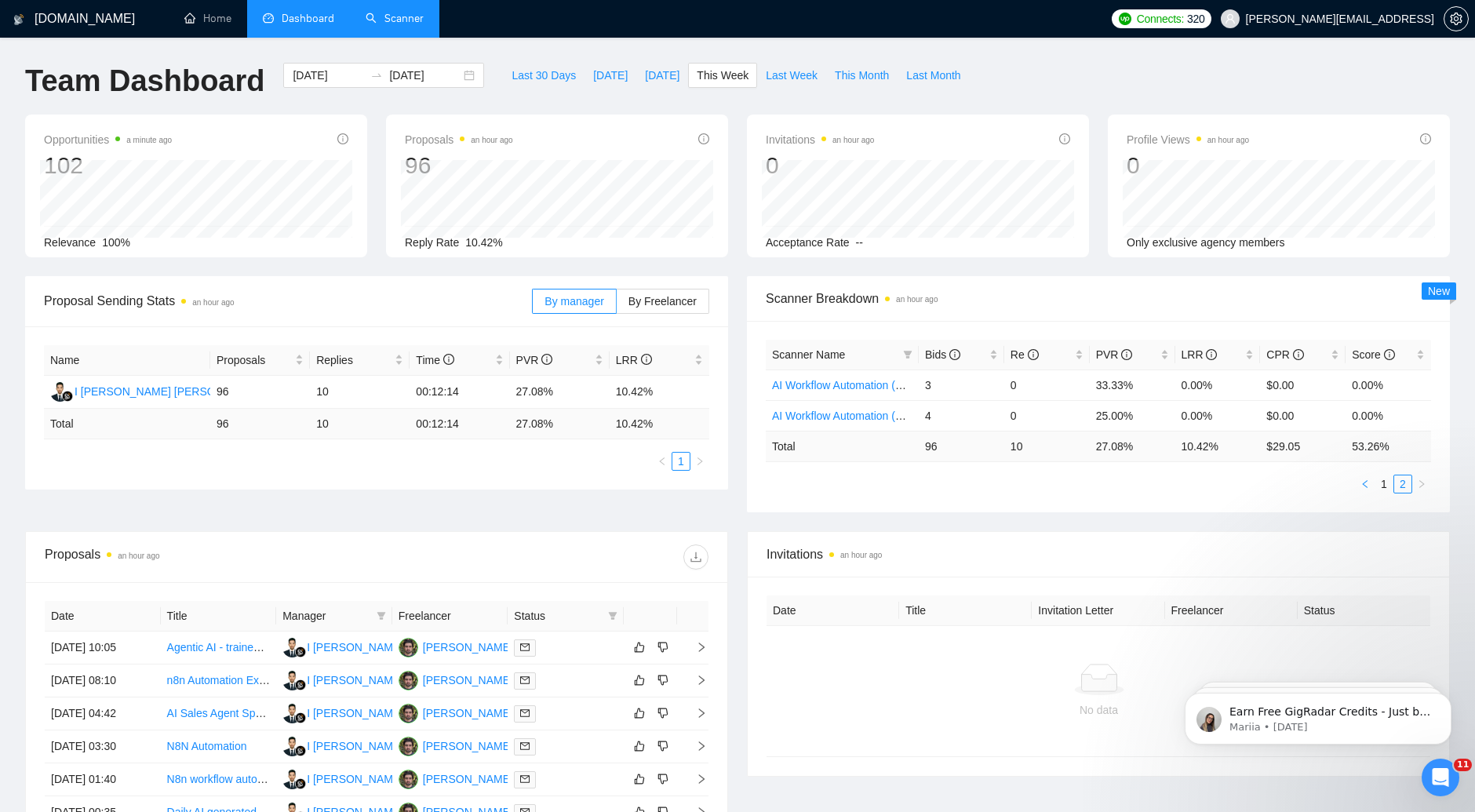
click at [1369, 483] on icon "left" at bounding box center [1365, 484] width 9 height 9
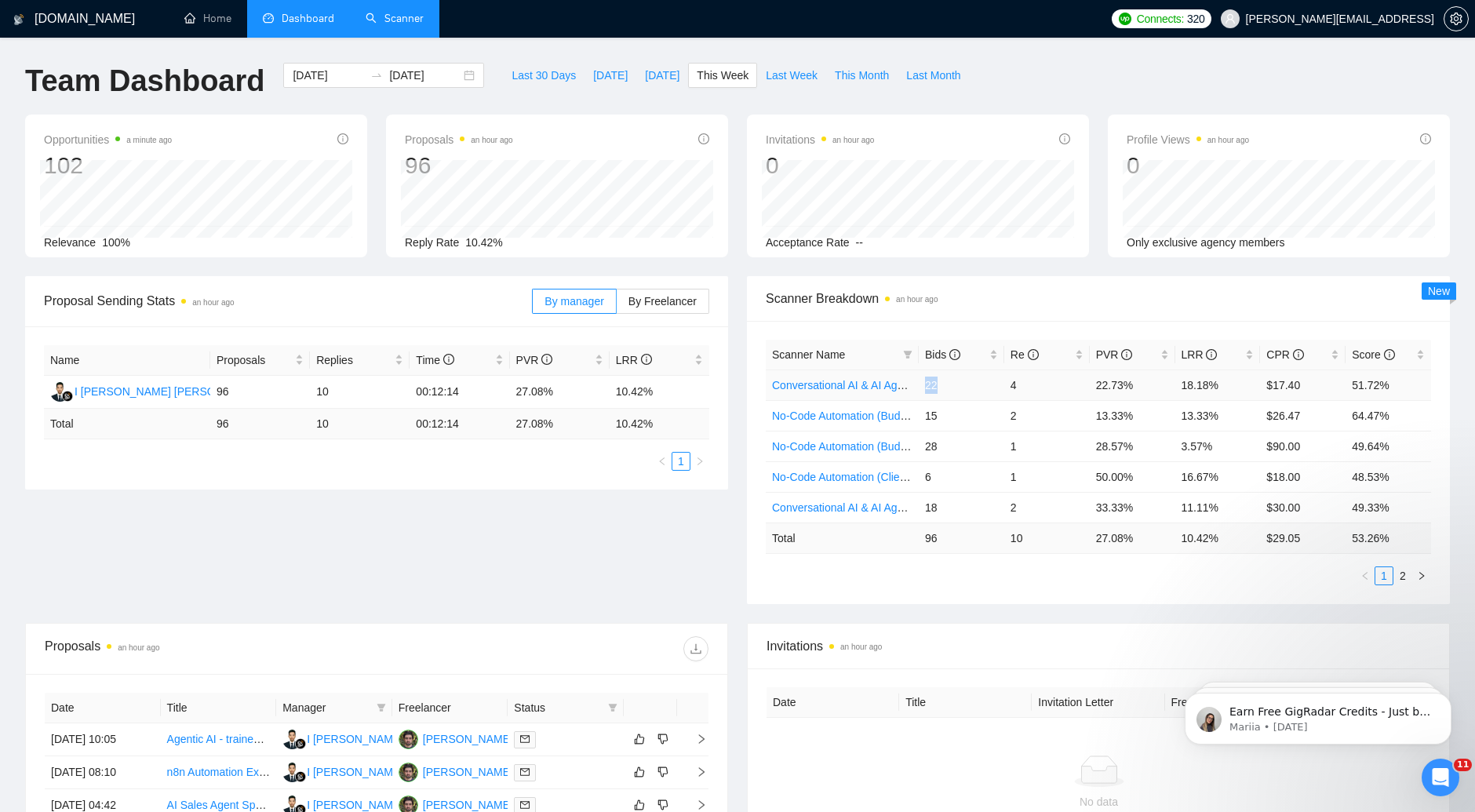
drag, startPoint x: 965, startPoint y: 385, endPoint x: 925, endPoint y: 384, distance: 40.0
click at [925, 384] on td "22" at bounding box center [961, 385] width 85 height 31
copy td "22"
drag, startPoint x: 1012, startPoint y: 387, endPoint x: 1049, endPoint y: 389, distance: 37.1
click at [1049, 389] on td "4" at bounding box center [1047, 385] width 85 height 31
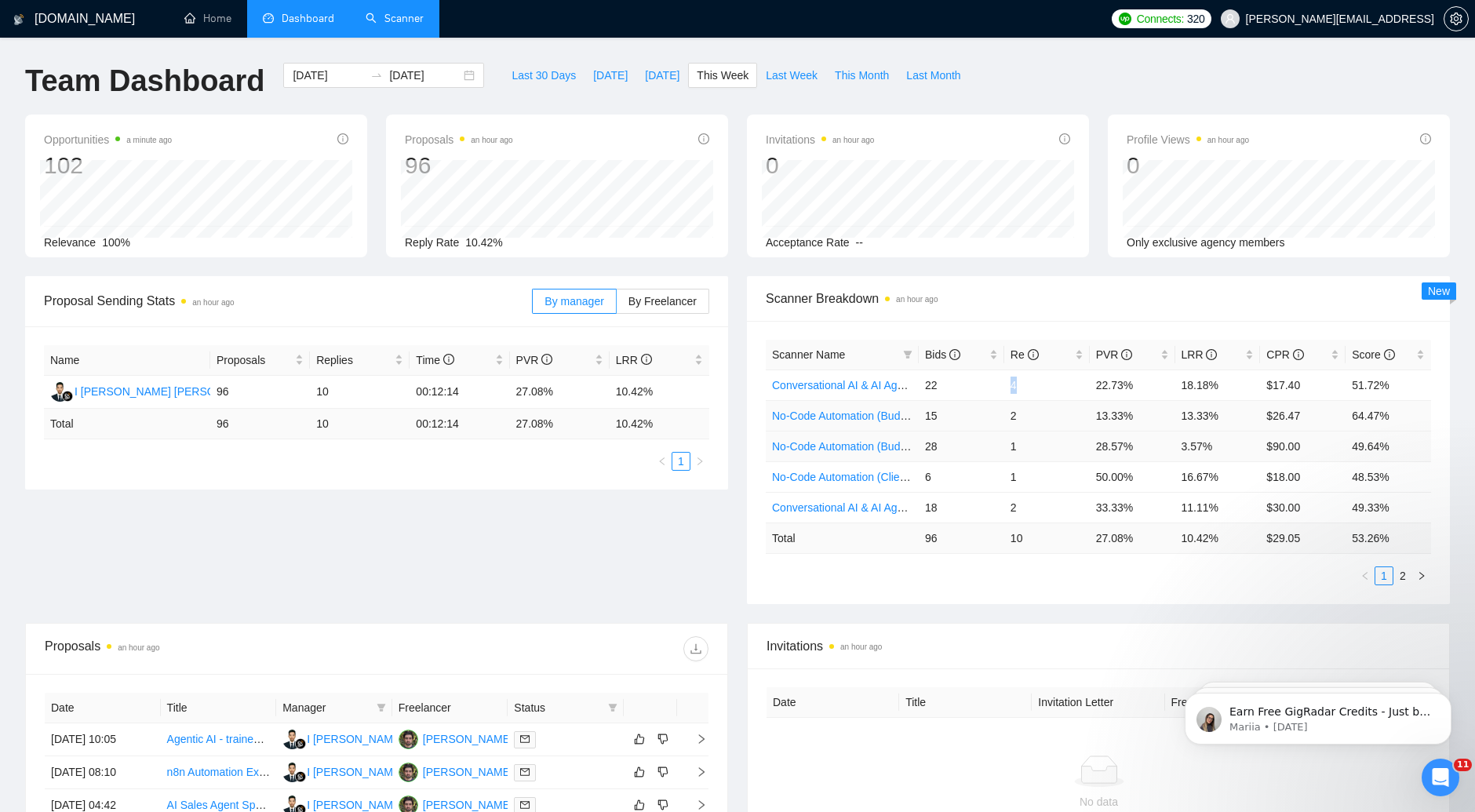
copy td "4"
drag, startPoint x: 1154, startPoint y: 386, endPoint x: 1076, endPoint y: 386, distance: 78.0
click at [1076, 386] on tr "Conversational AI & AI Agents (Budget Filters) 22 4 22.73% 18.18% $17.40 51.72%" at bounding box center [1098, 385] width 665 height 31
drag, startPoint x: 1219, startPoint y: 382, endPoint x: 1158, endPoint y: 392, distance: 61.8
click at [1158, 392] on tr "Conversational AI & AI Agents (Budget Filters) 22 4 22.73% 18.18% $17.40 51.72%" at bounding box center [1098, 385] width 665 height 31
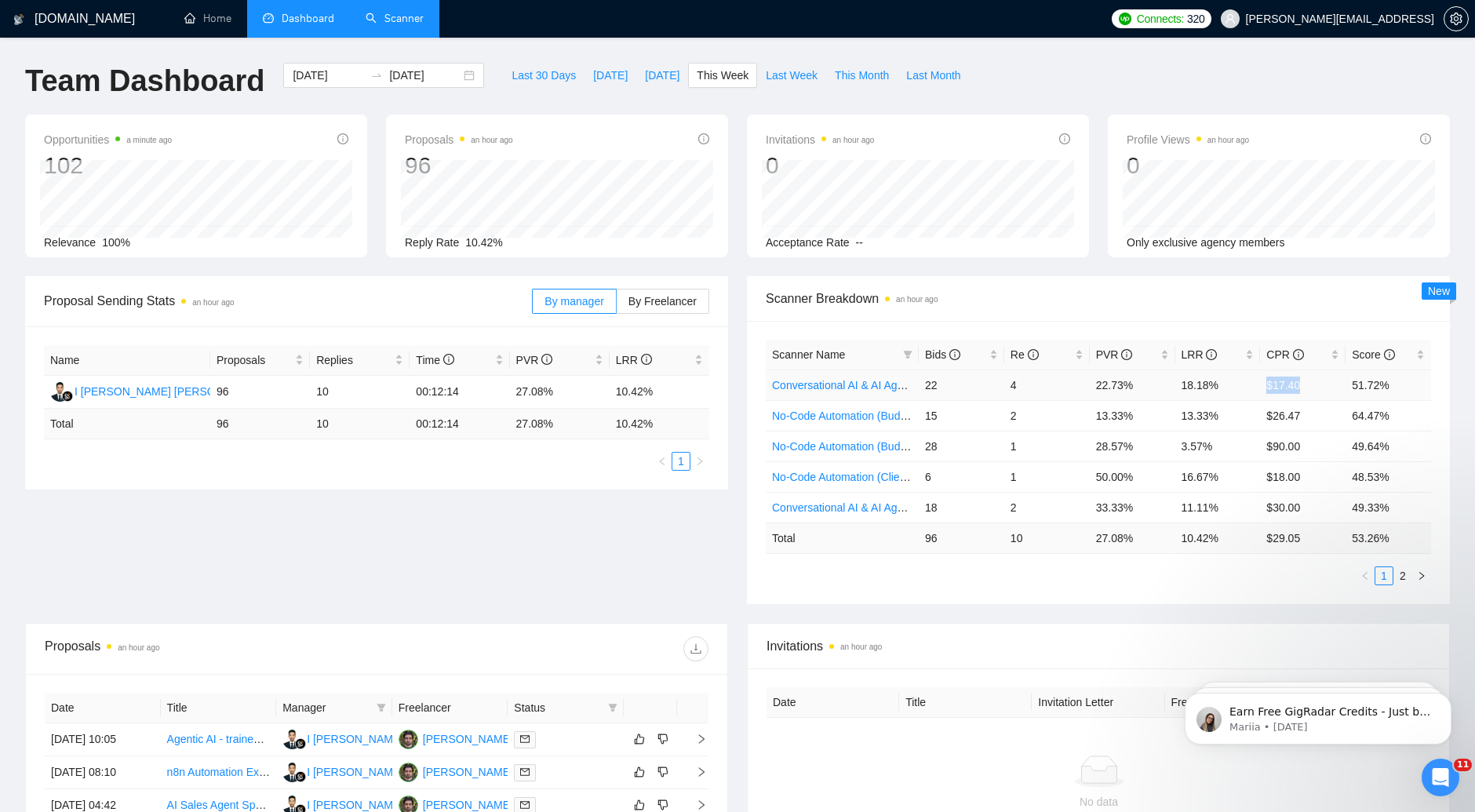
drag, startPoint x: 1305, startPoint y: 392, endPoint x: 1262, endPoint y: 390, distance: 43.0
click at [1262, 390] on td "$17.40" at bounding box center [1303, 385] width 85 height 31
click at [860, 388] on link "Conversational AI & AI Agents (Budget Filters)" at bounding box center [884, 385] width 224 height 13
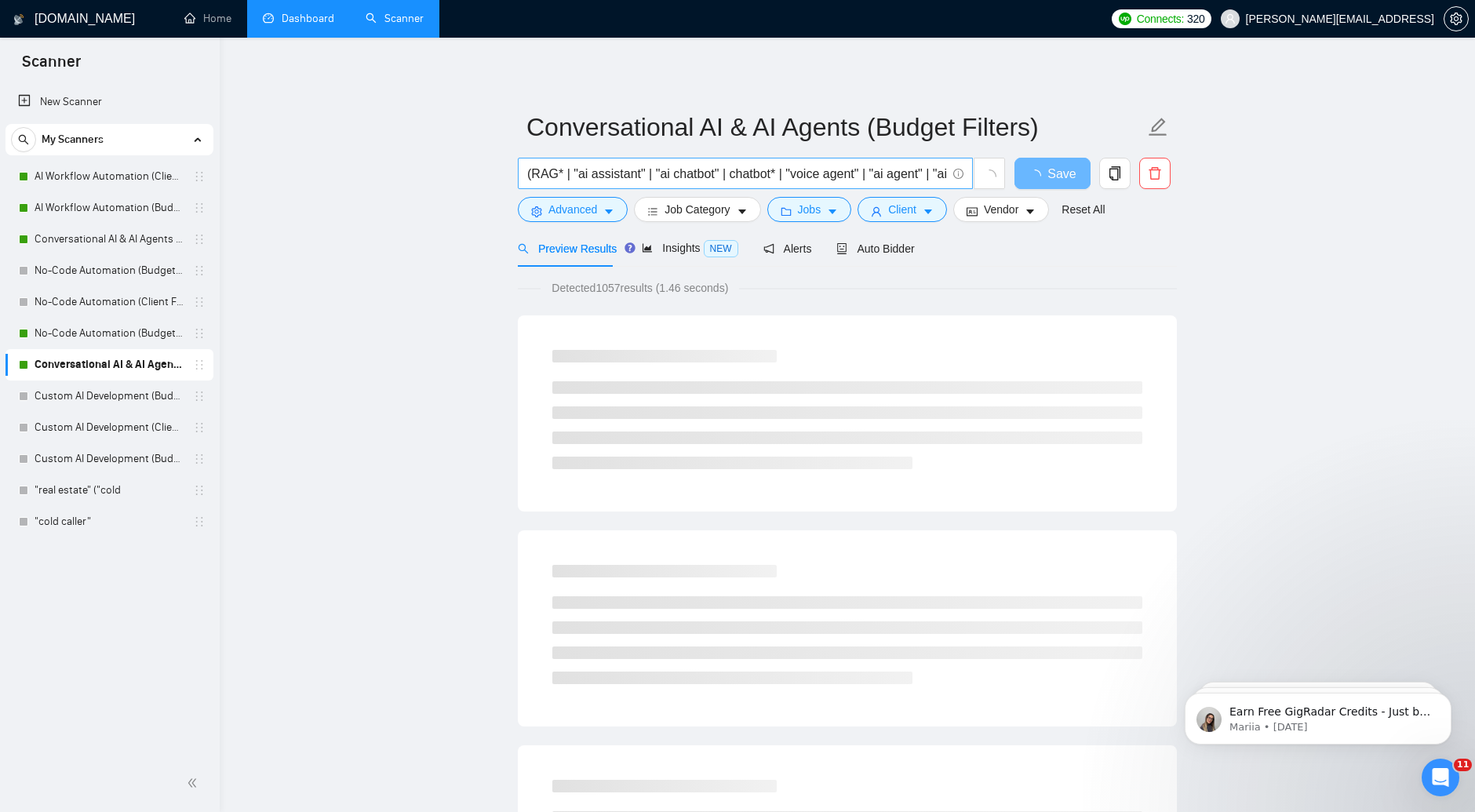
click at [732, 173] on input "(RAG* | "ai assistant" | "ai chatbot" | chatbot* | "voice agent" | "ai agent" |…" at bounding box center [736, 174] width 419 height 20
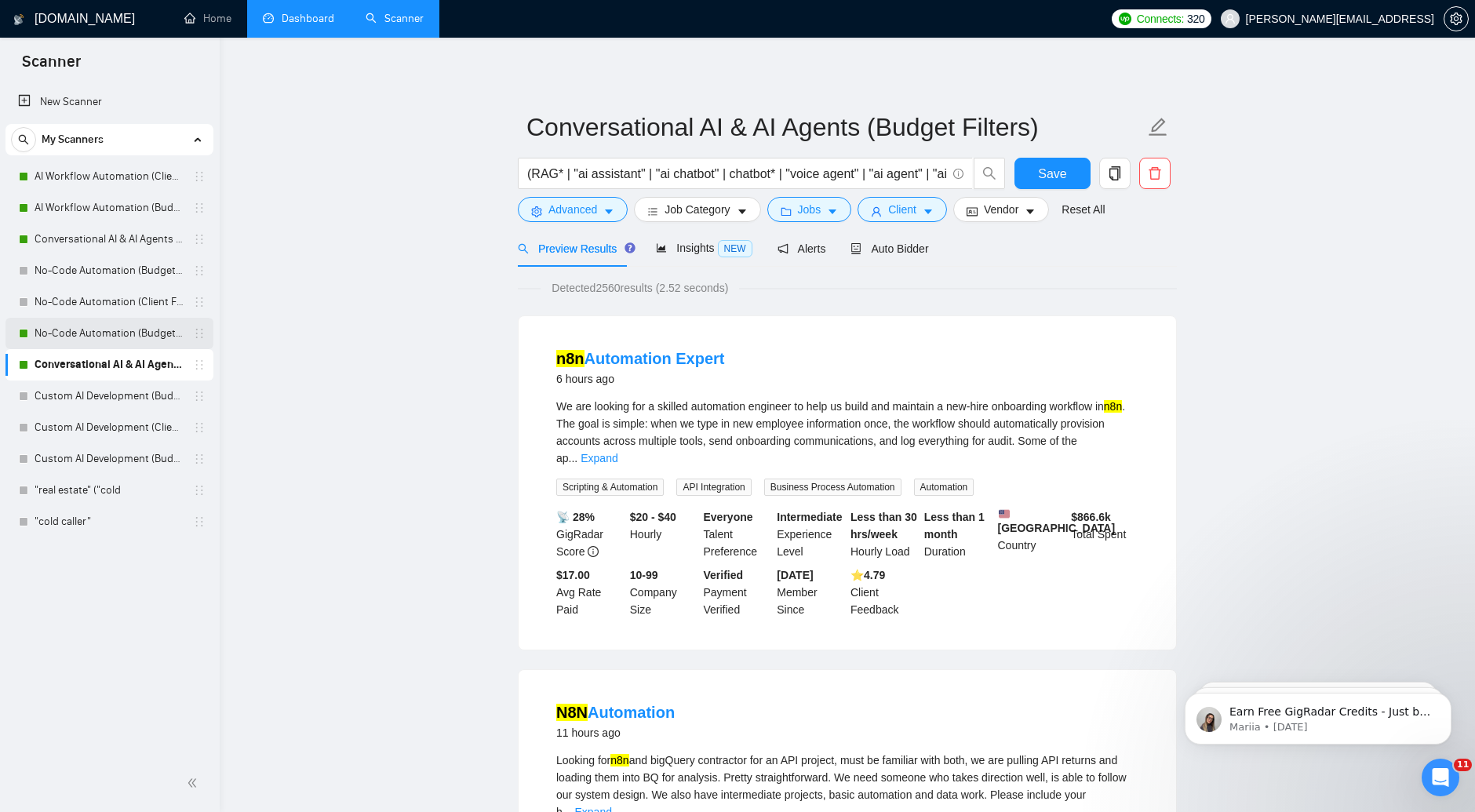
click at [73, 335] on link "No-Code Automation (Budget Filters W4, Aug)" at bounding box center [109, 333] width 149 height 32
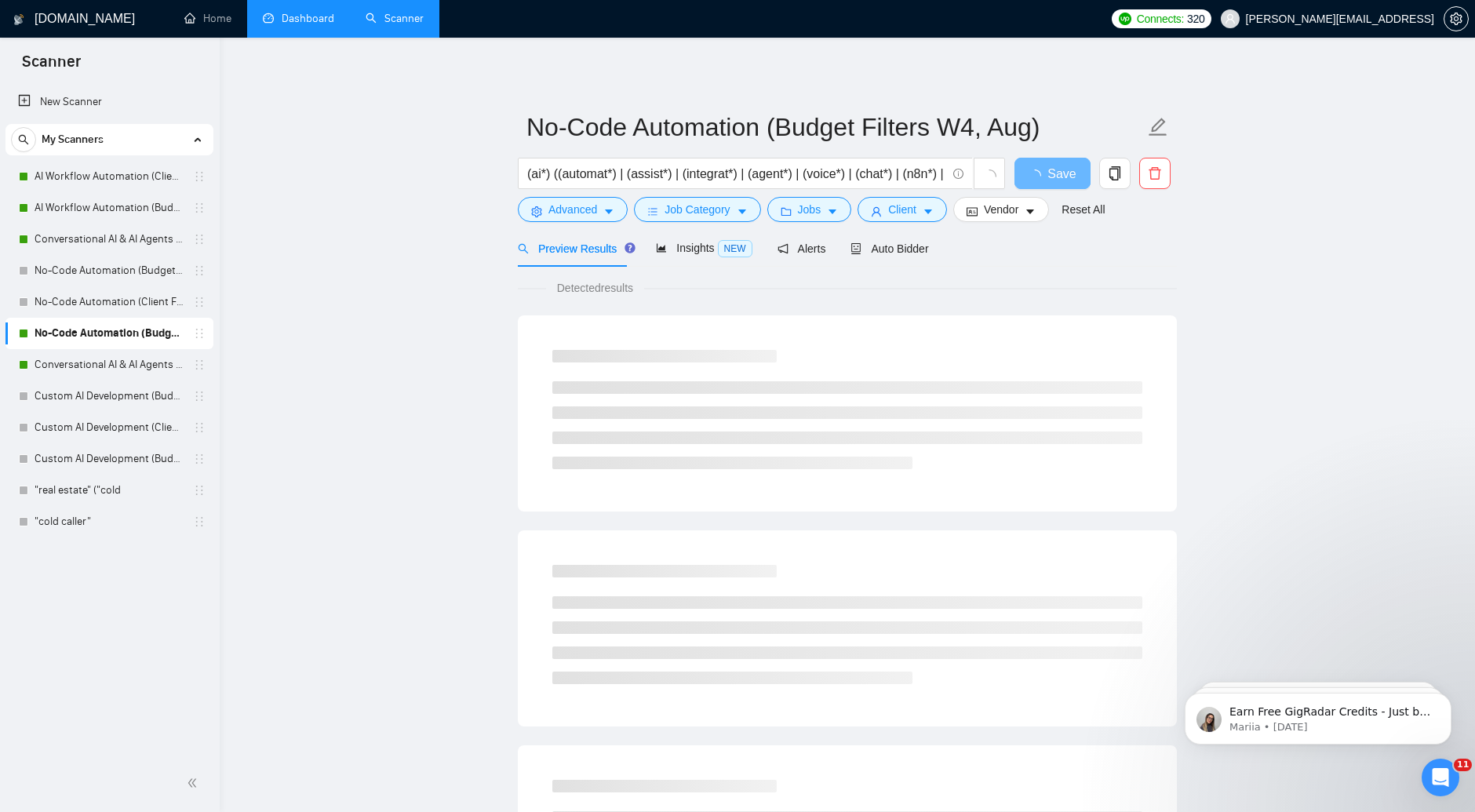
click at [296, 17] on link "Dashboard" at bounding box center [299, 18] width 71 height 13
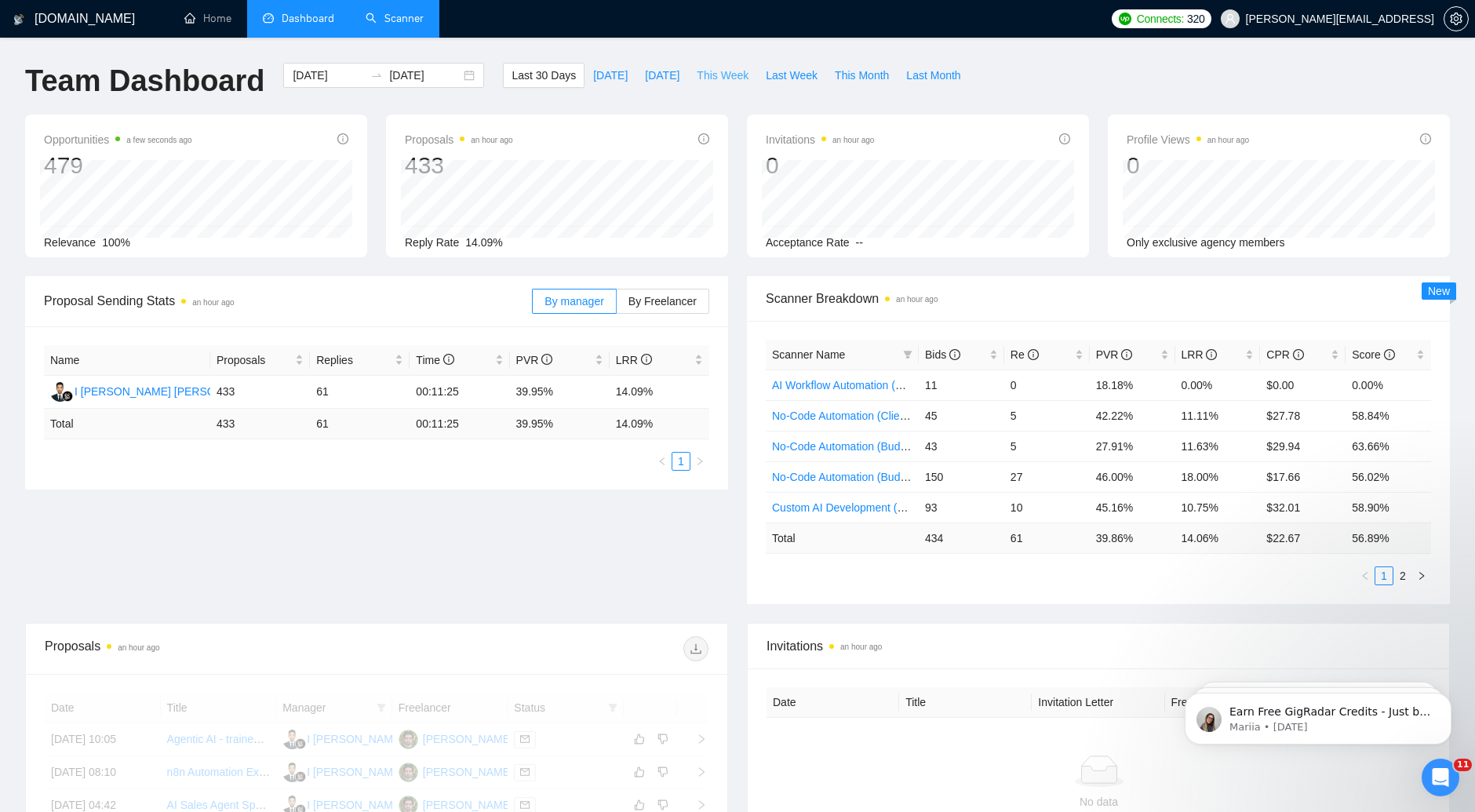
click at [710, 82] on span "This Week" at bounding box center [723, 75] width 52 height 17
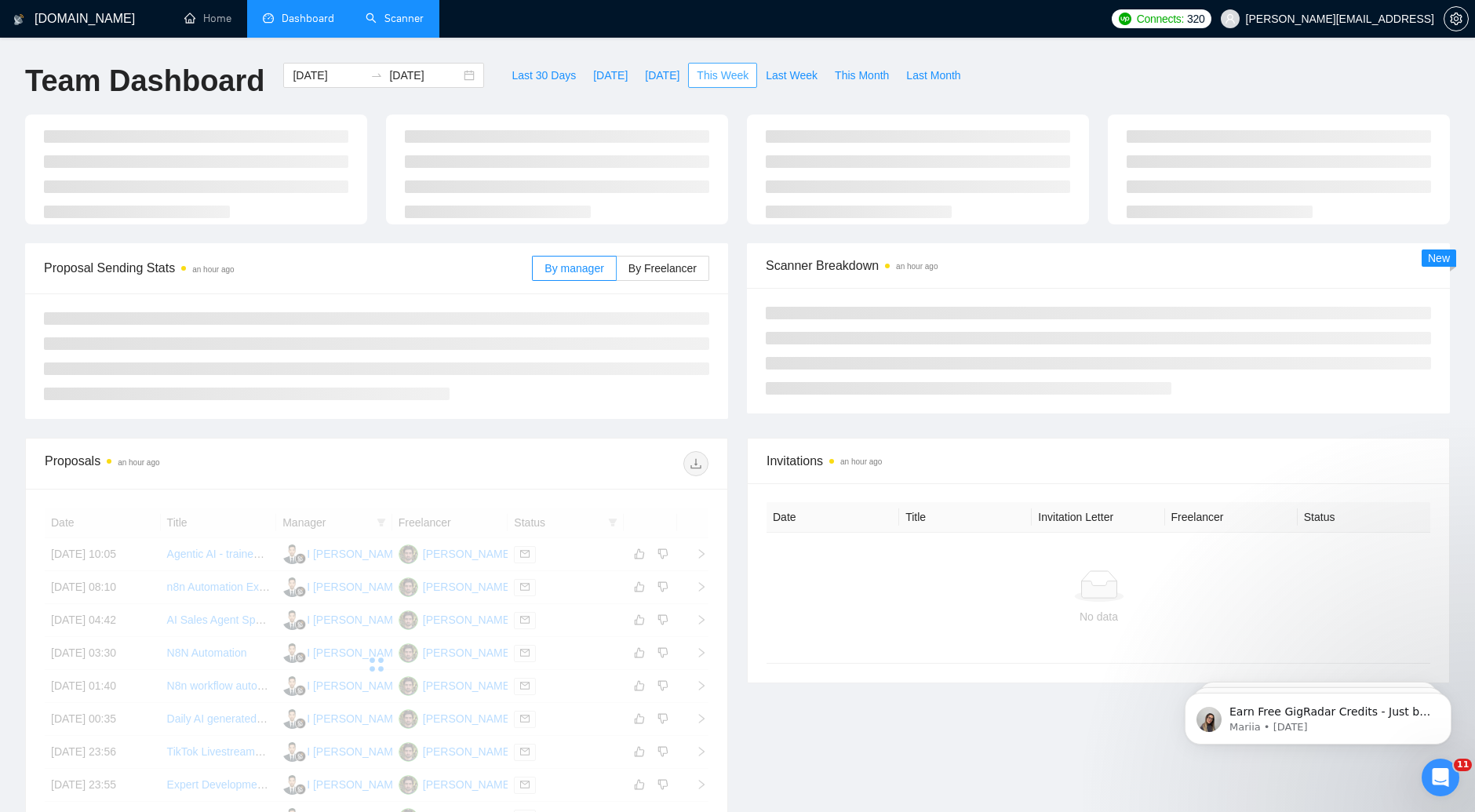
type input "[DATE]"
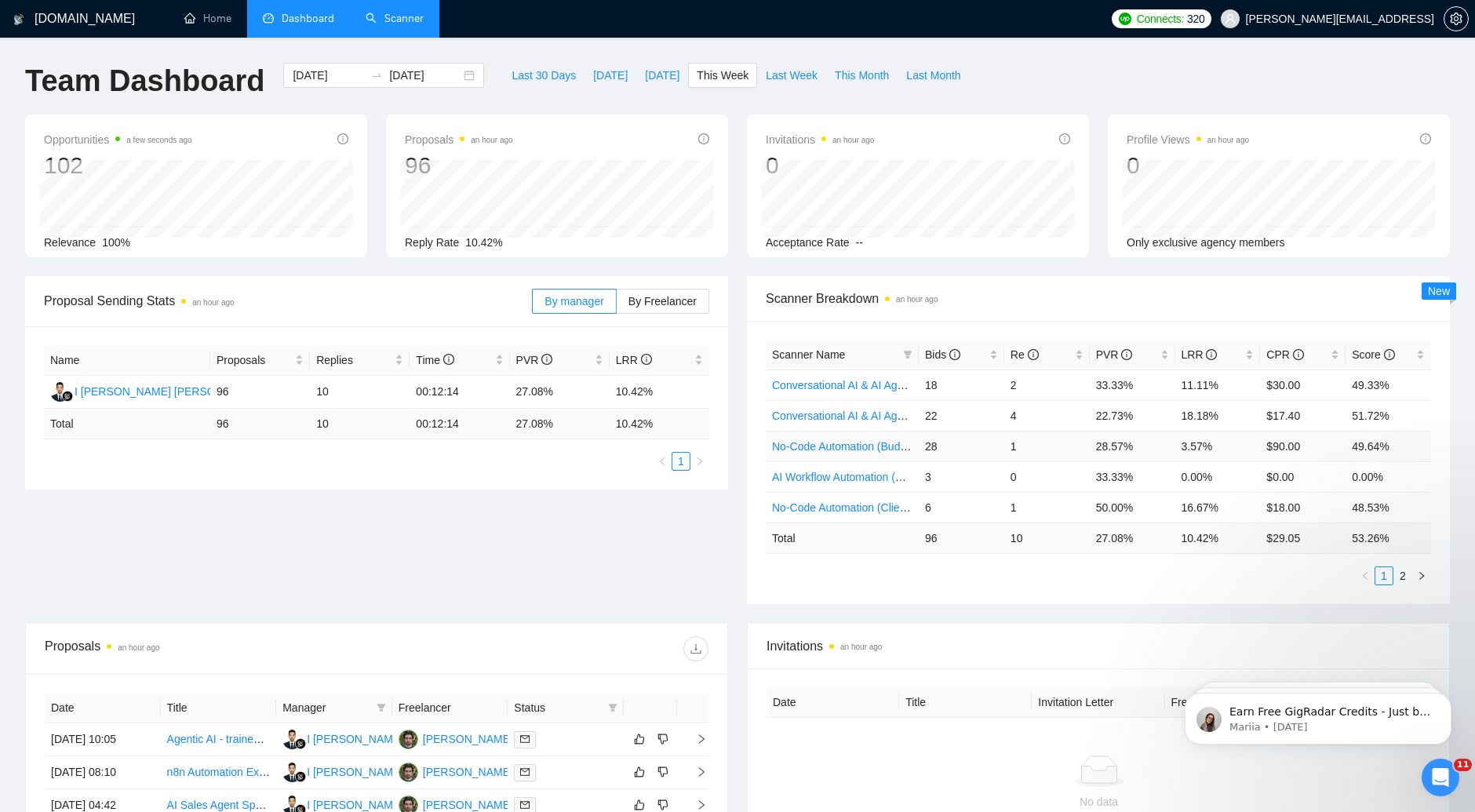
click at [885, 449] on link "No-Code Automation (Budget Filters W4, Aug)" at bounding box center [884, 446] width 224 height 13
click at [892, 476] on link "No-Code Automation (Budget Filters)" at bounding box center [862, 477] width 180 height 13
click at [881, 418] on link "No-Code Automation (Client Filters)" at bounding box center [858, 415] width 173 height 13
click at [1421, 571] on icon "right" at bounding box center [1421, 576] width 9 height 9
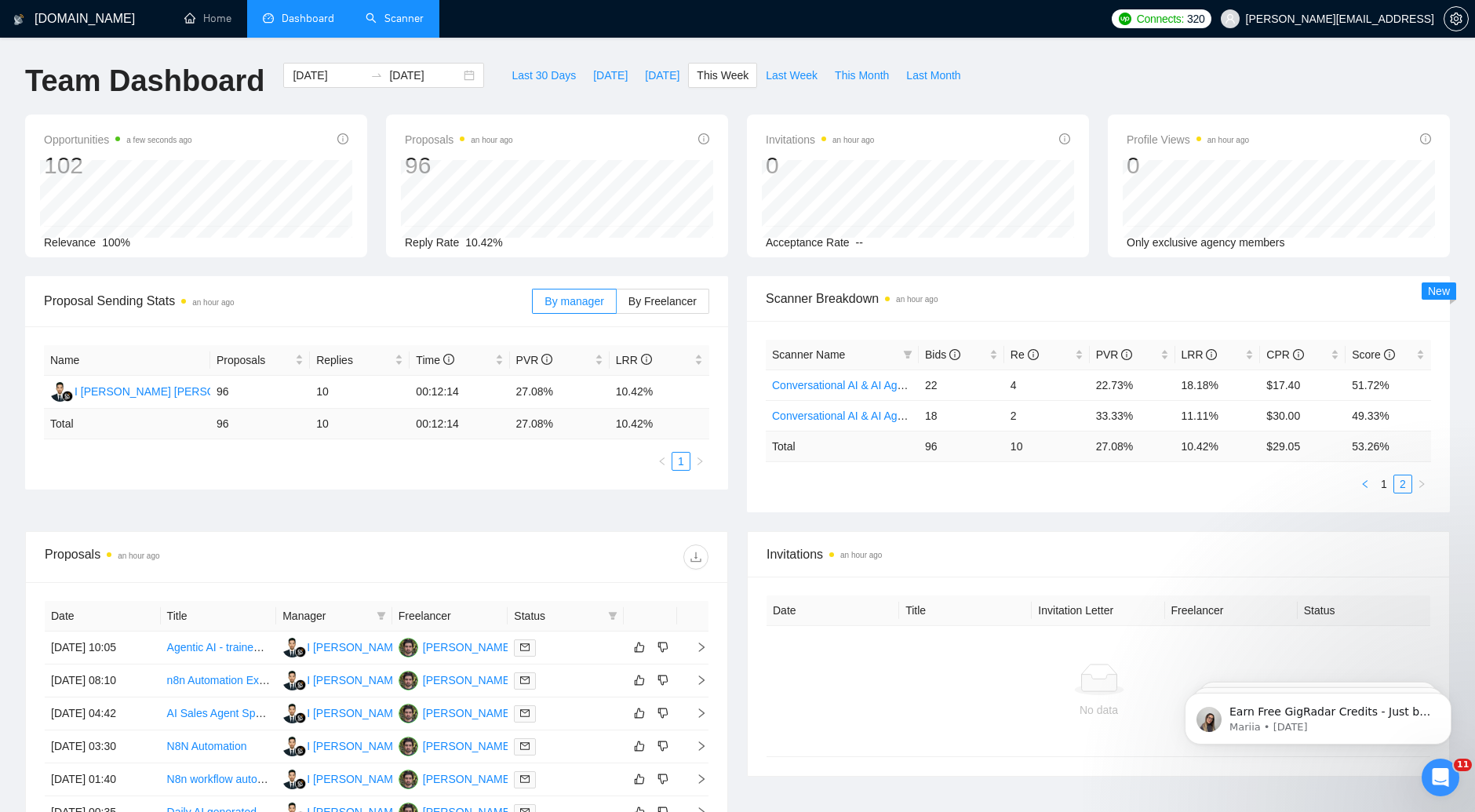
click at [1371, 484] on button "button" at bounding box center [1365, 484] width 19 height 19
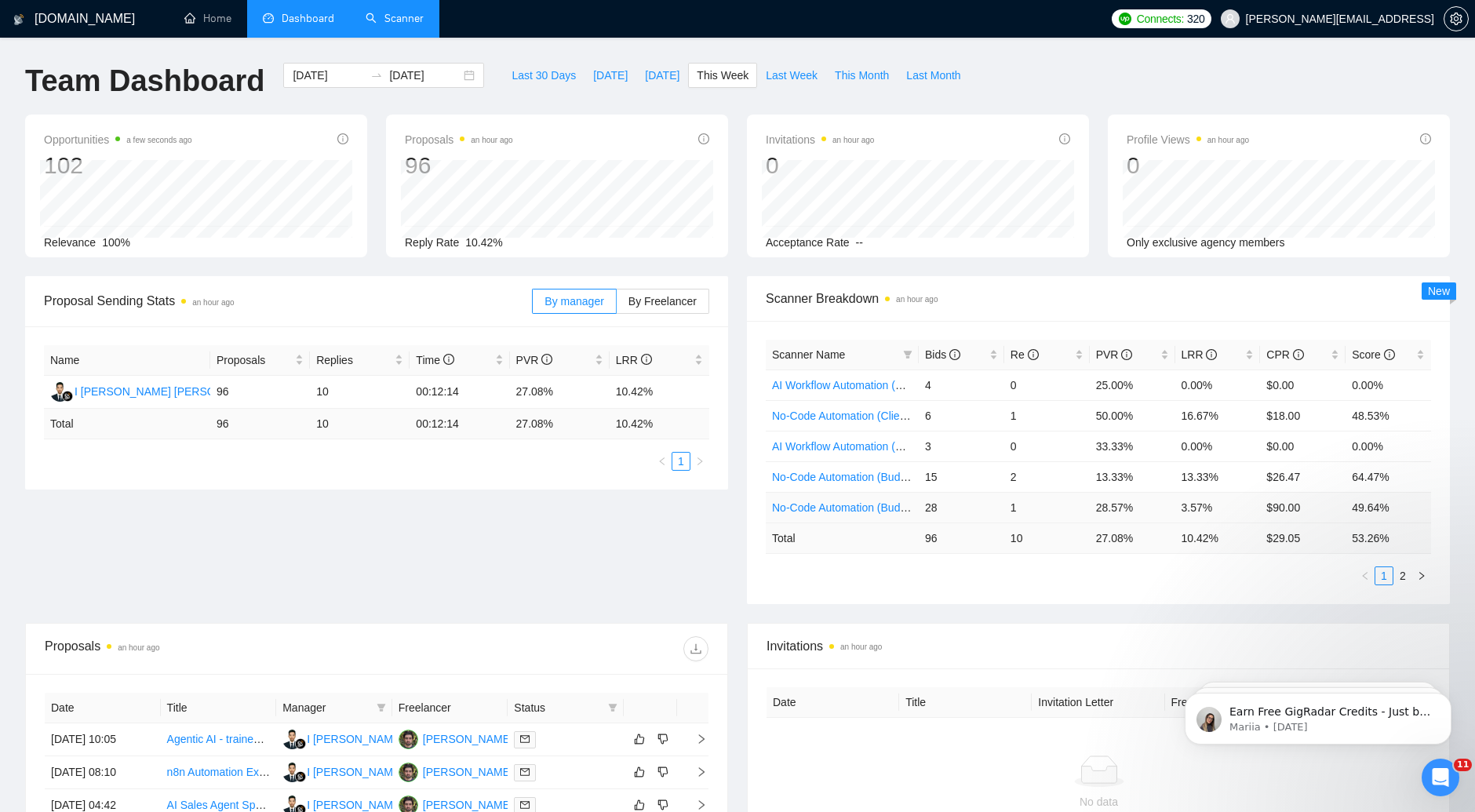
click at [885, 505] on link "No-Code Automation (Budget Filters W4, Aug)" at bounding box center [884, 507] width 224 height 13
click at [712, 74] on span "This Week" at bounding box center [723, 75] width 52 height 17
click at [1414, 570] on button "button" at bounding box center [1421, 576] width 19 height 19
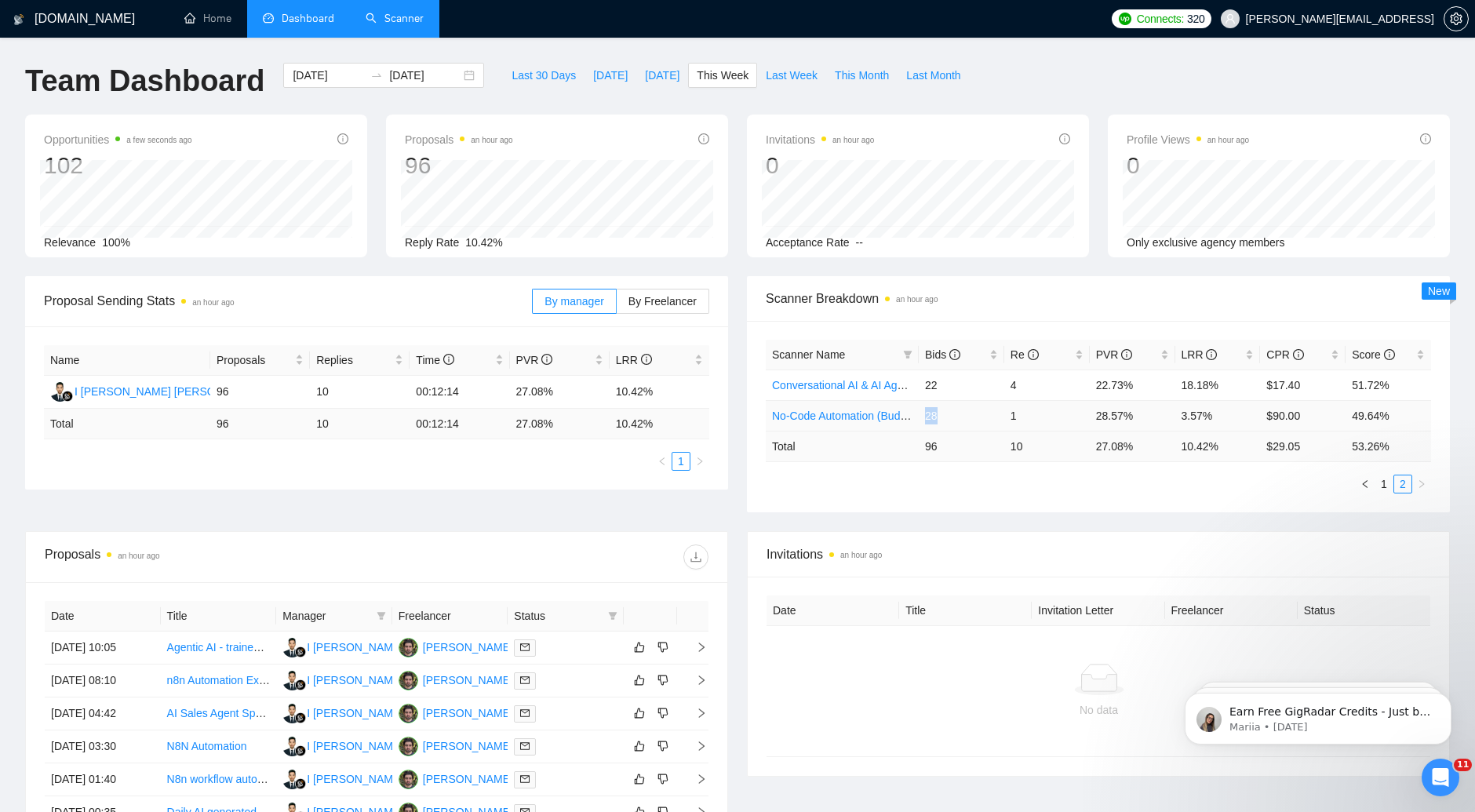
drag, startPoint x: 963, startPoint y: 411, endPoint x: 926, endPoint y: 411, distance: 37.0
click at [926, 411] on td "28" at bounding box center [961, 415] width 85 height 31
click at [954, 408] on td "28" at bounding box center [961, 415] width 85 height 31
click at [961, 414] on td "28" at bounding box center [961, 415] width 85 height 31
drag, startPoint x: 947, startPoint y: 418, endPoint x: 924, endPoint y: 417, distance: 23.0
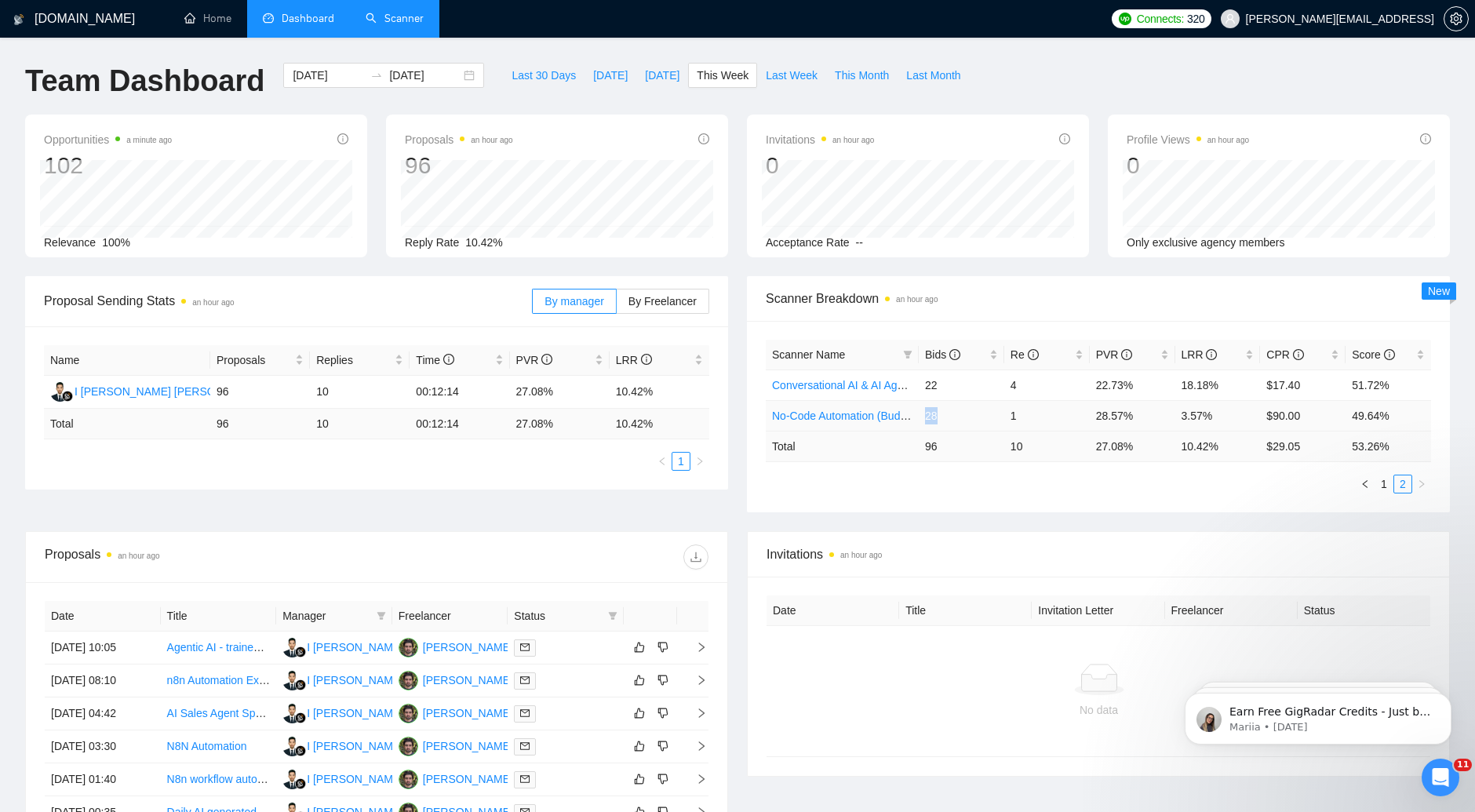
click at [924, 417] on td "28" at bounding box center [961, 415] width 85 height 31
drag, startPoint x: 1049, startPoint y: 415, endPoint x: 997, endPoint y: 410, distance: 52.2
click at [997, 410] on tr "No-Code Automation (Budget Filters W4, Aug) 28 1 28.57% 3.57% $90.00 49.64%" at bounding box center [1098, 415] width 665 height 31
drag, startPoint x: 1142, startPoint y: 417, endPoint x: 1089, endPoint y: 415, distance: 53.0
click at [1089, 415] on td "28.57%" at bounding box center [1132, 415] width 85 height 31
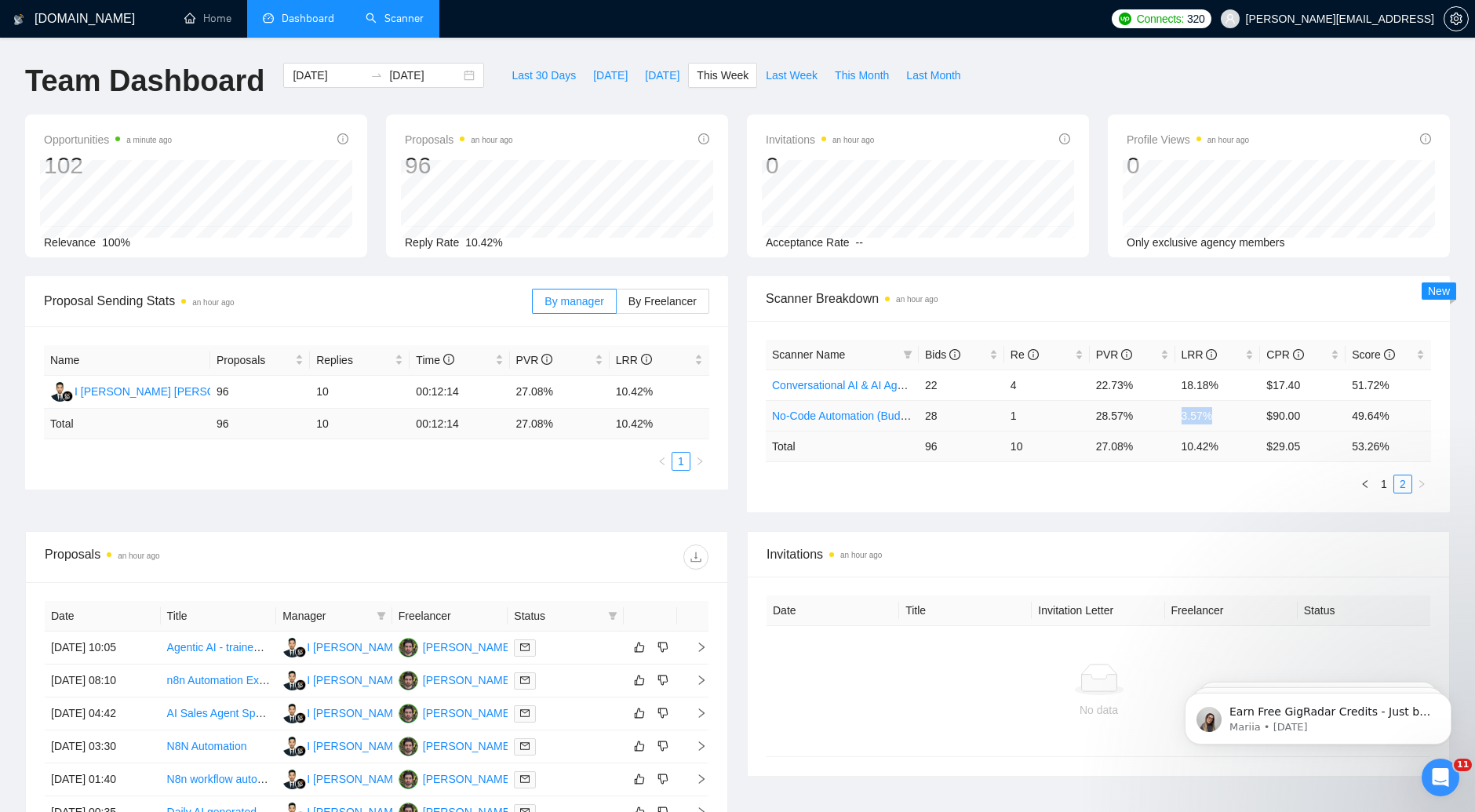
drag, startPoint x: 1231, startPoint y: 422, endPoint x: 1168, endPoint y: 422, distance: 63.0
click at [1168, 422] on tr "No-Code Automation (Budget Filters W4, Aug) 28 1 28.57% 3.57% $90.00 49.64%" at bounding box center [1098, 415] width 665 height 31
drag, startPoint x: 1307, startPoint y: 415, endPoint x: 1251, endPoint y: 419, distance: 56.1
click at [1251, 419] on tr "No-Code Automation (Budget Filters W4, Aug) 28 1 28.57% 3.57% $90.00 49.64%" at bounding box center [1098, 415] width 665 height 31
